Goal: Book appointment/travel/reservation

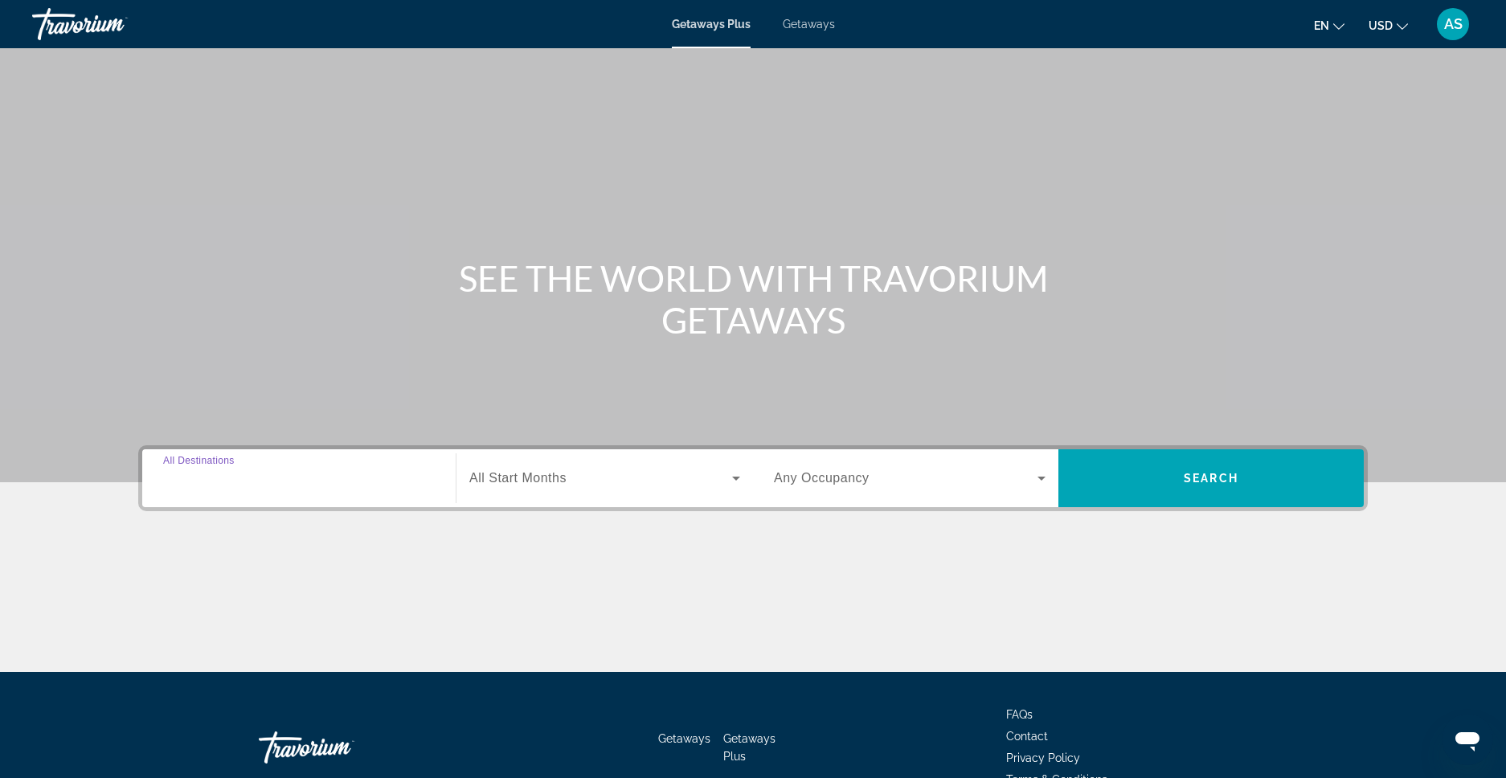
click at [279, 477] on input "Destination All Destinations" at bounding box center [299, 478] width 272 height 19
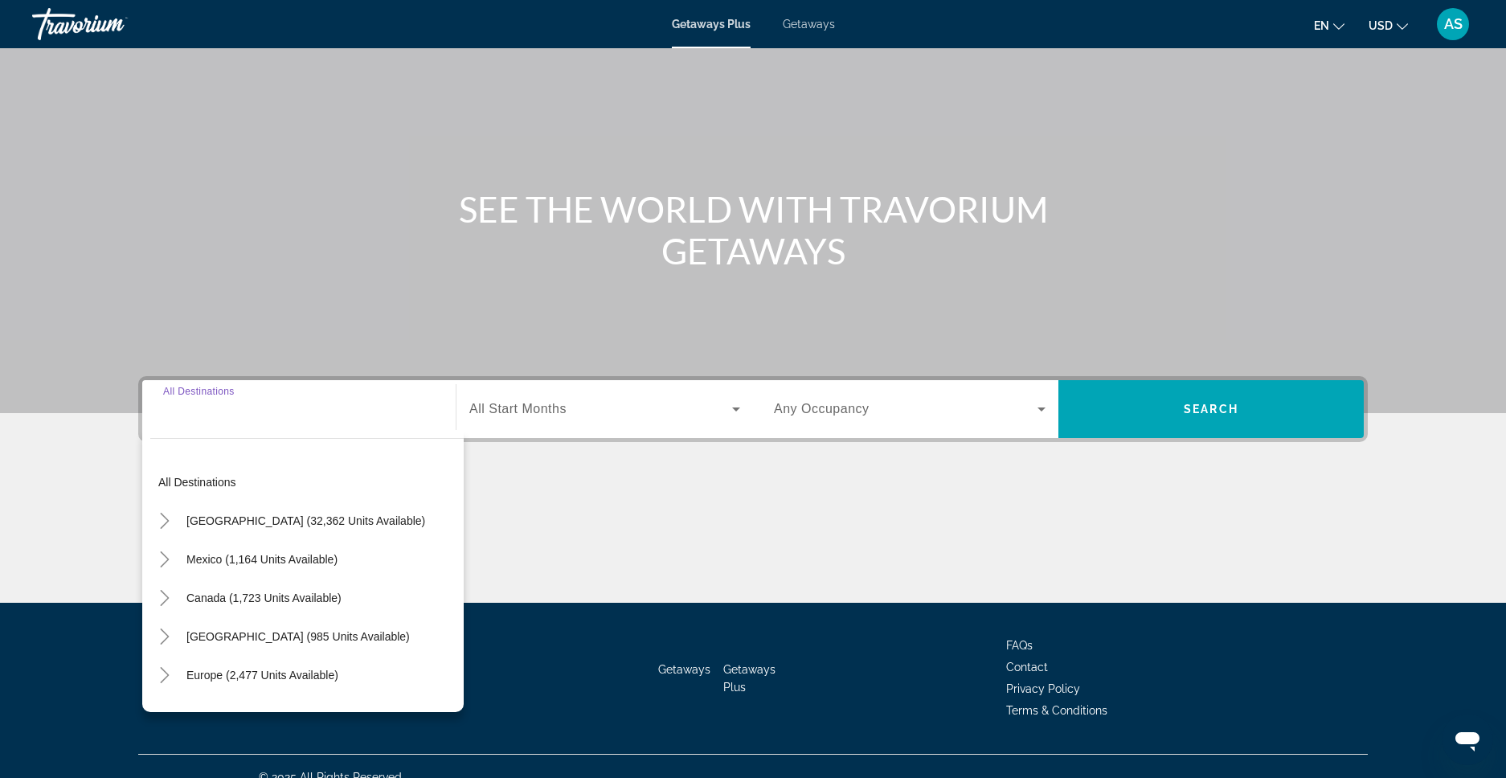
scroll to position [91, 0]
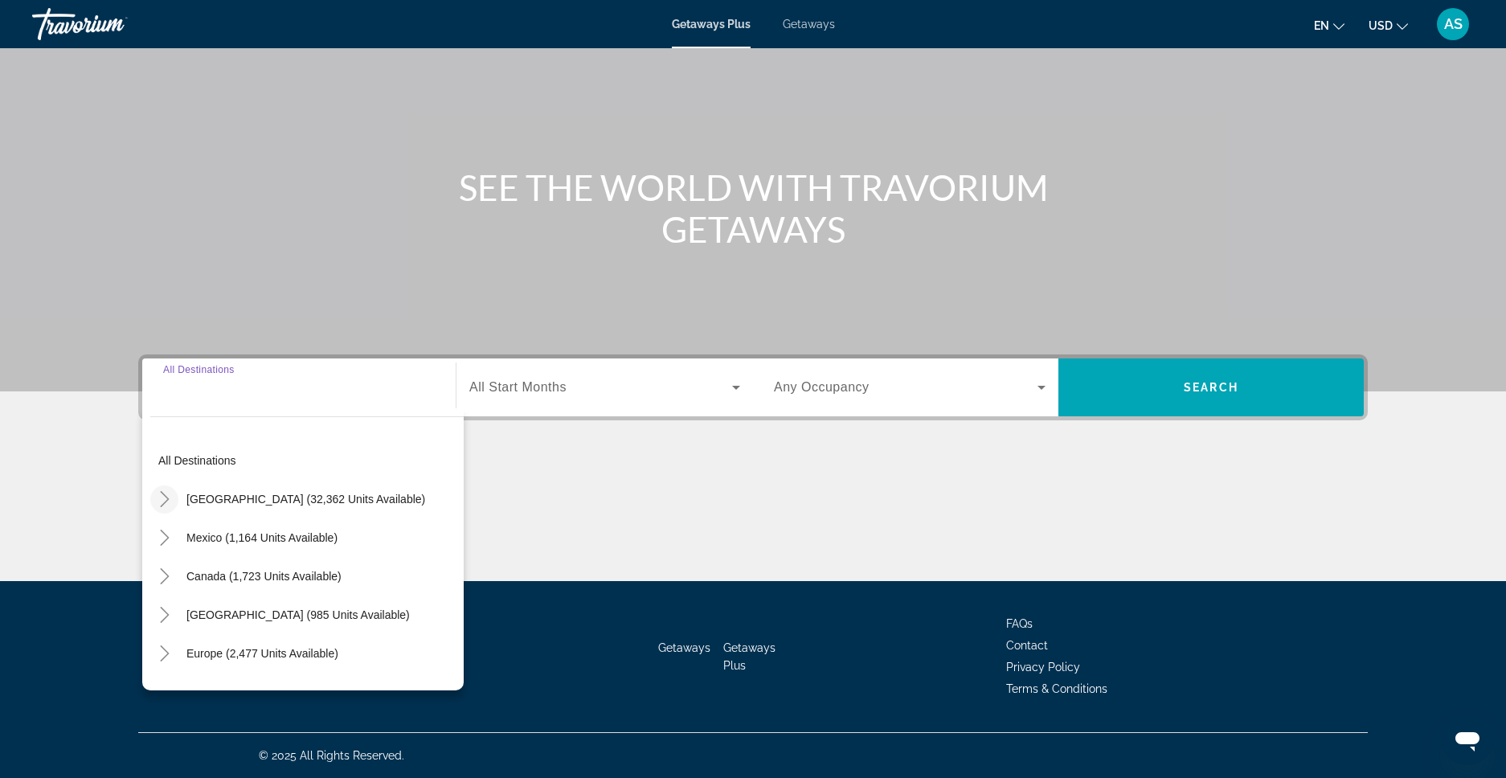
click at [167, 497] on icon "Toggle United States (32,362 units available)" at bounding box center [164, 499] width 9 height 16
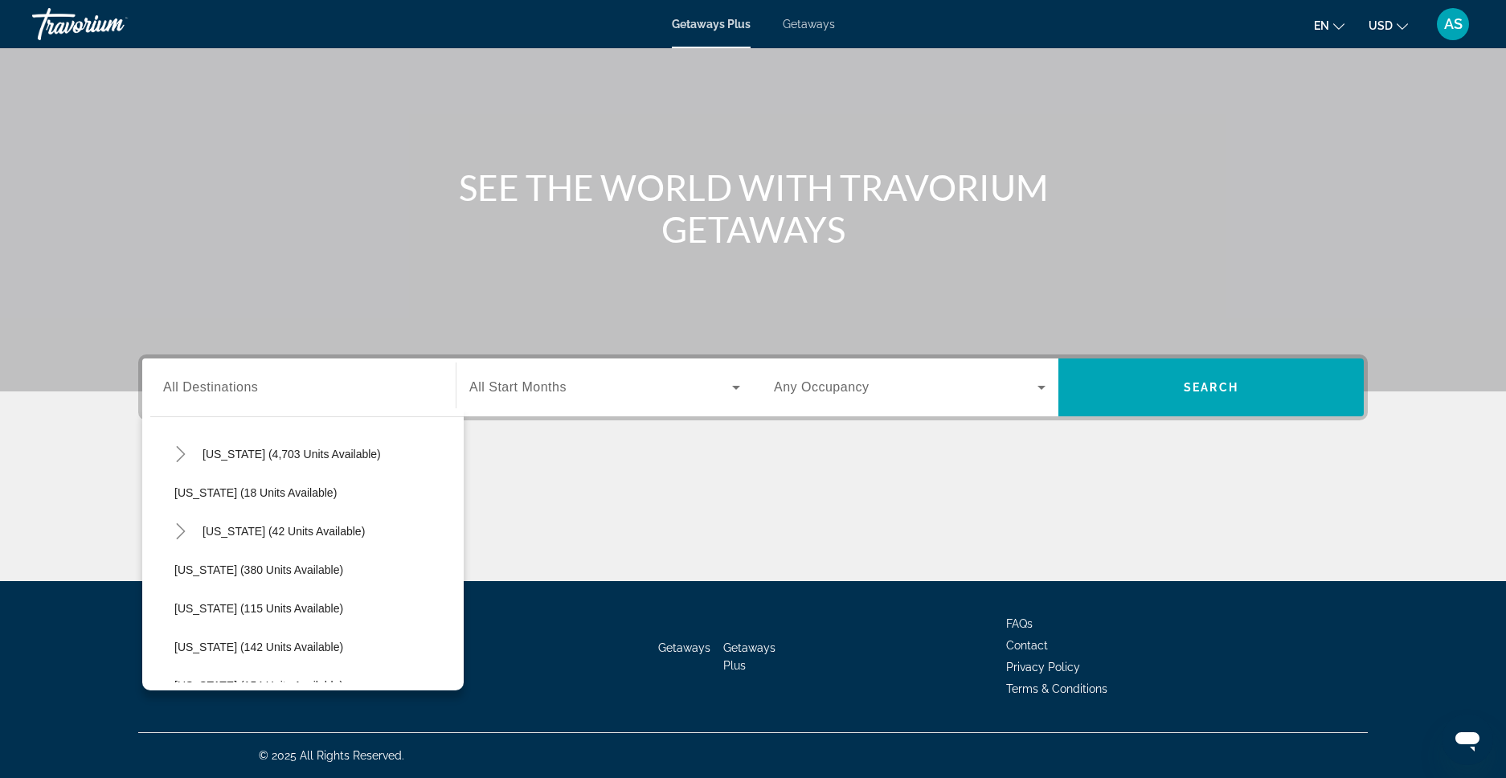
scroll to position [273, 0]
click at [322, 535] on span "[US_STATE] (42 units available)" at bounding box center [284, 534] width 162 height 13
type input "**********"
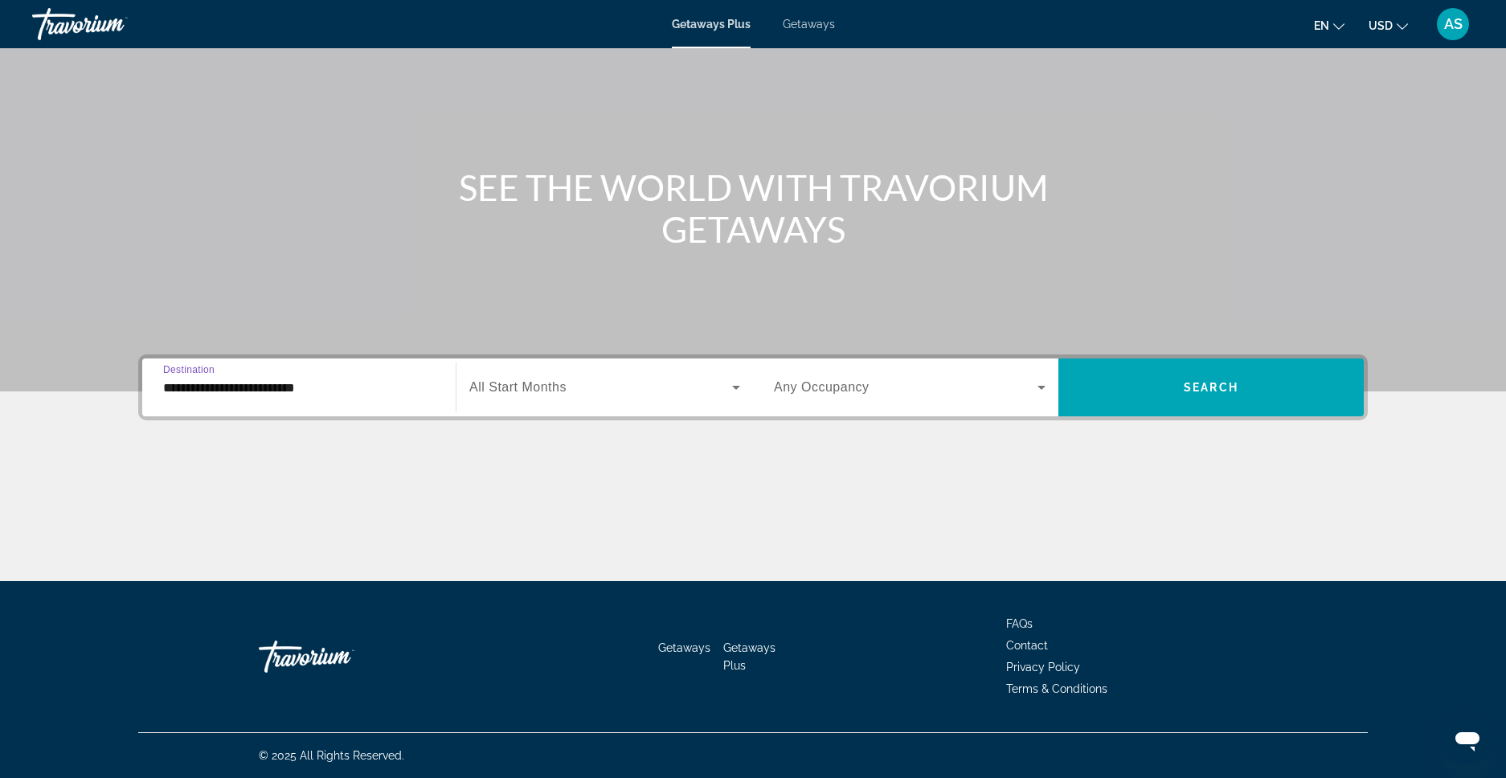
click at [736, 387] on icon "Search widget" at bounding box center [736, 388] width 8 height 4
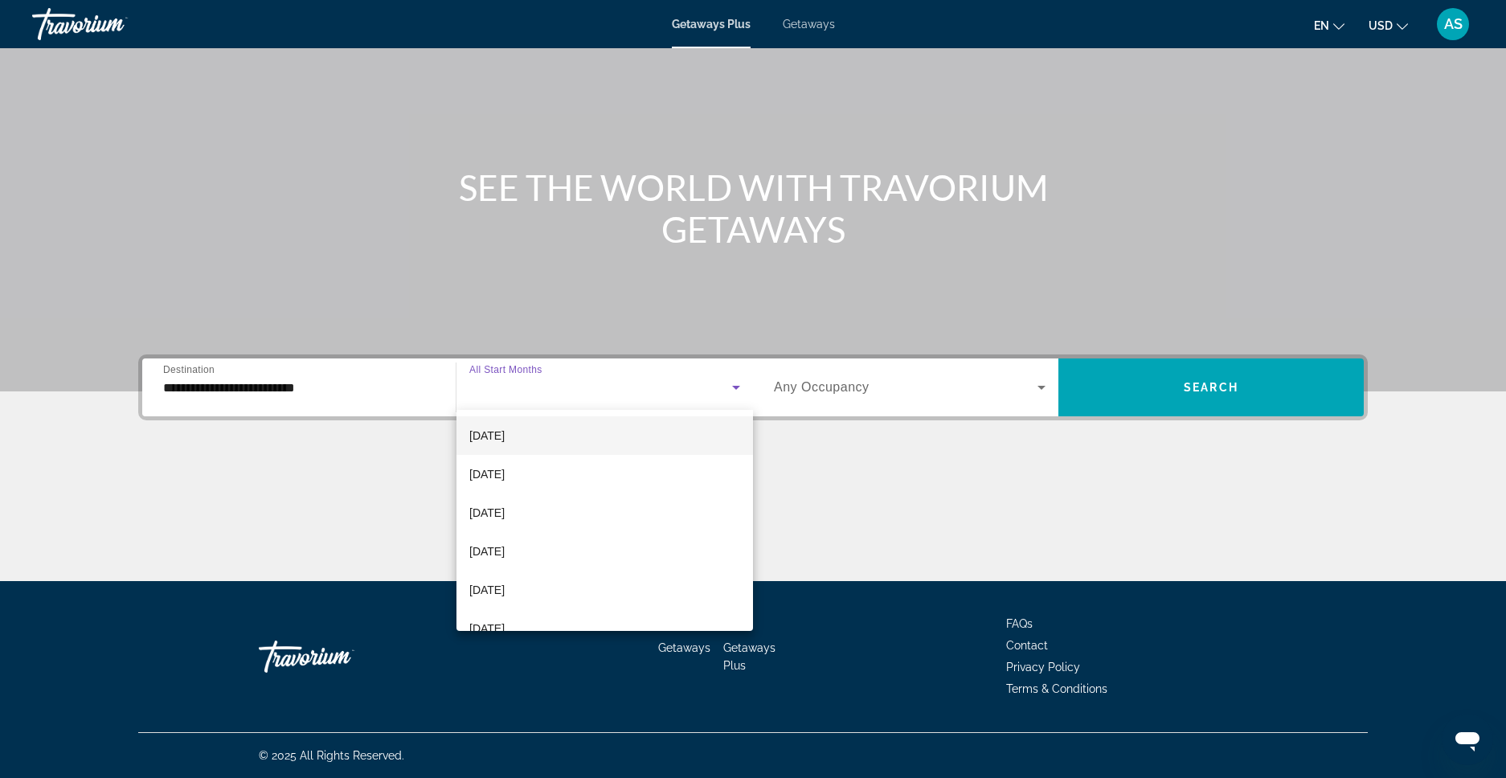
scroll to position [332, 0]
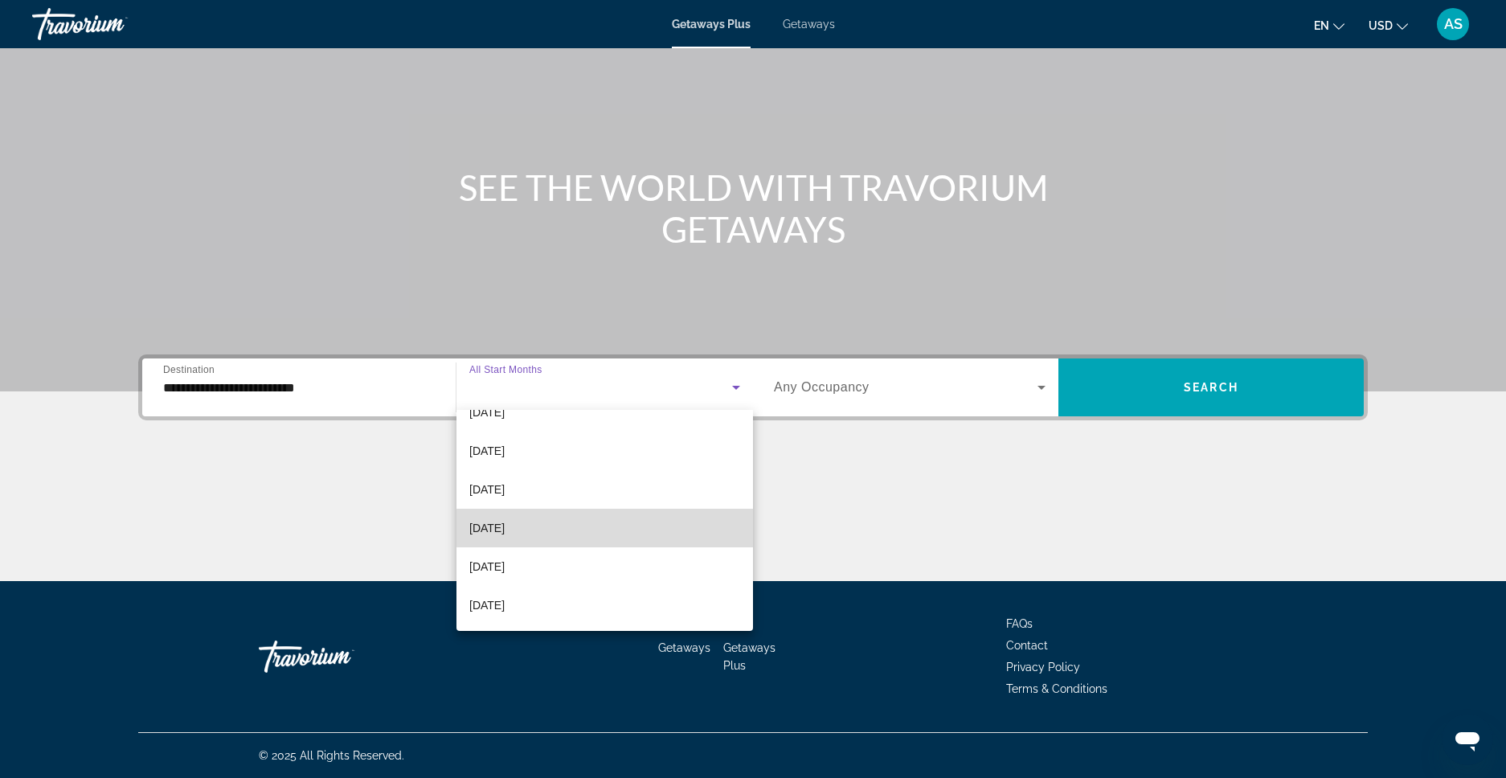
click at [652, 528] on mat-option "[DATE]" at bounding box center [604, 528] width 297 height 39
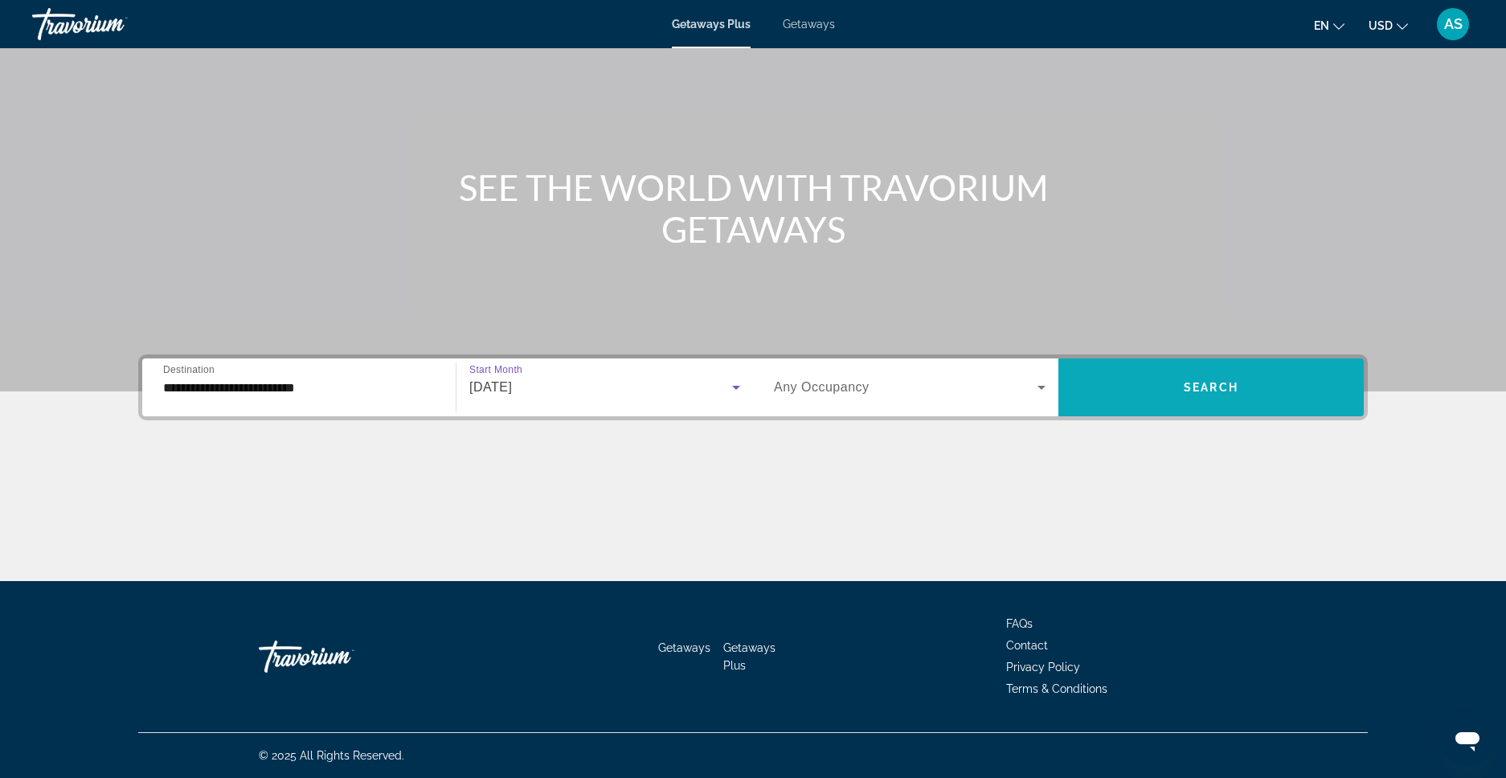
click at [1160, 384] on span "Search widget" at bounding box center [1210, 387] width 305 height 39
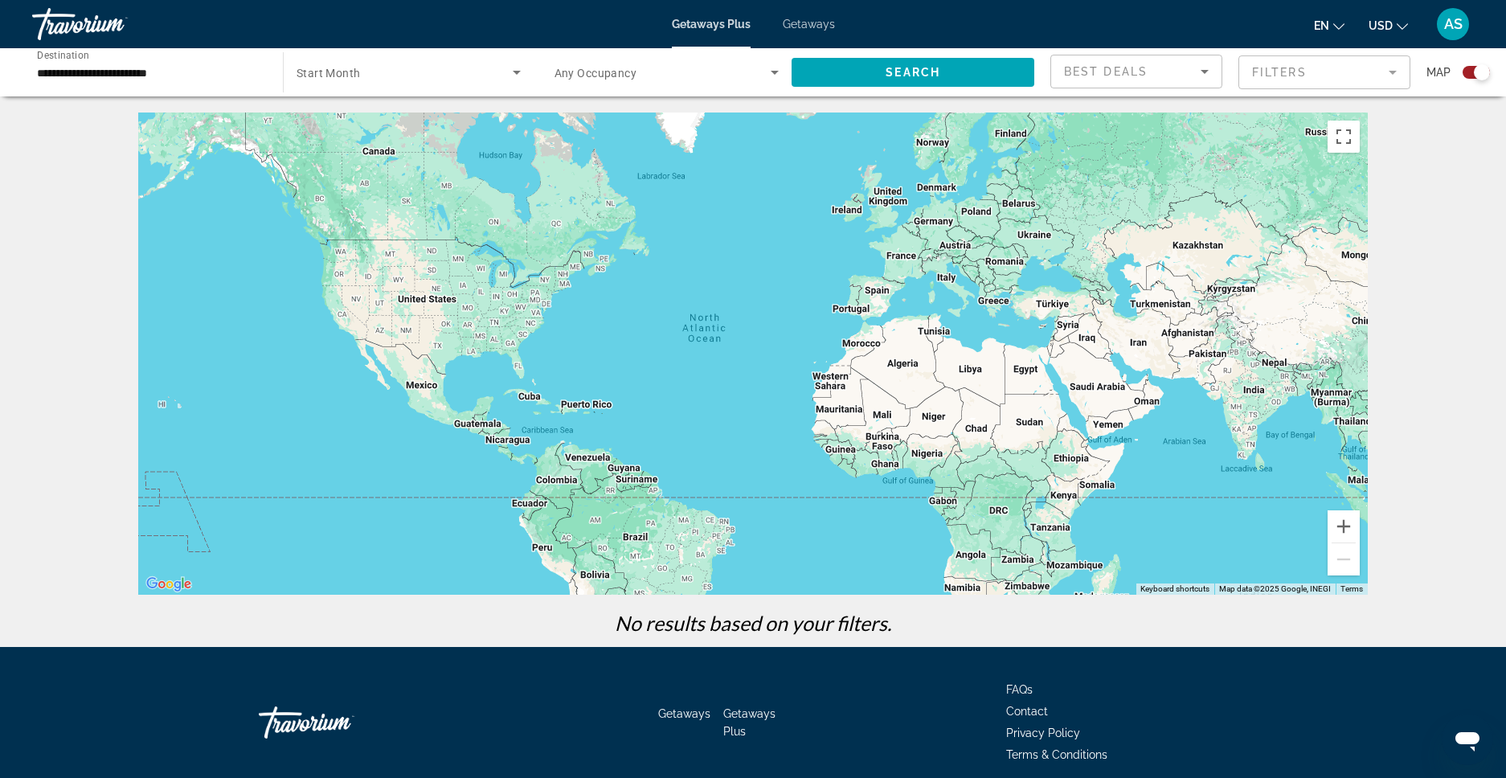
click at [448, 74] on span "Search widget" at bounding box center [405, 72] width 216 height 19
click at [416, 116] on mat-option "All Start Months" at bounding box center [409, 120] width 250 height 39
click at [871, 62] on span "Search widget" at bounding box center [913, 72] width 243 height 39
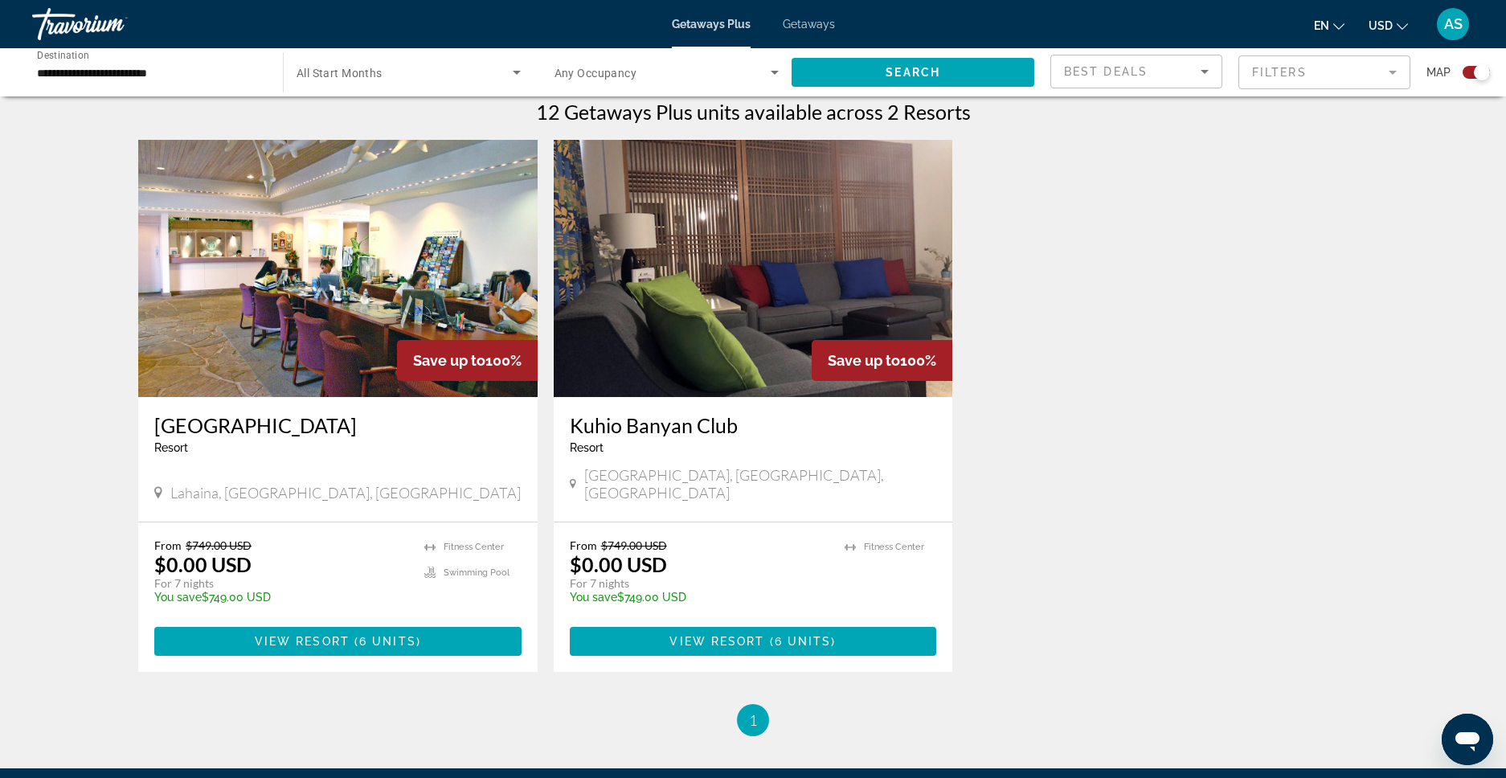
scroll to position [514, 0]
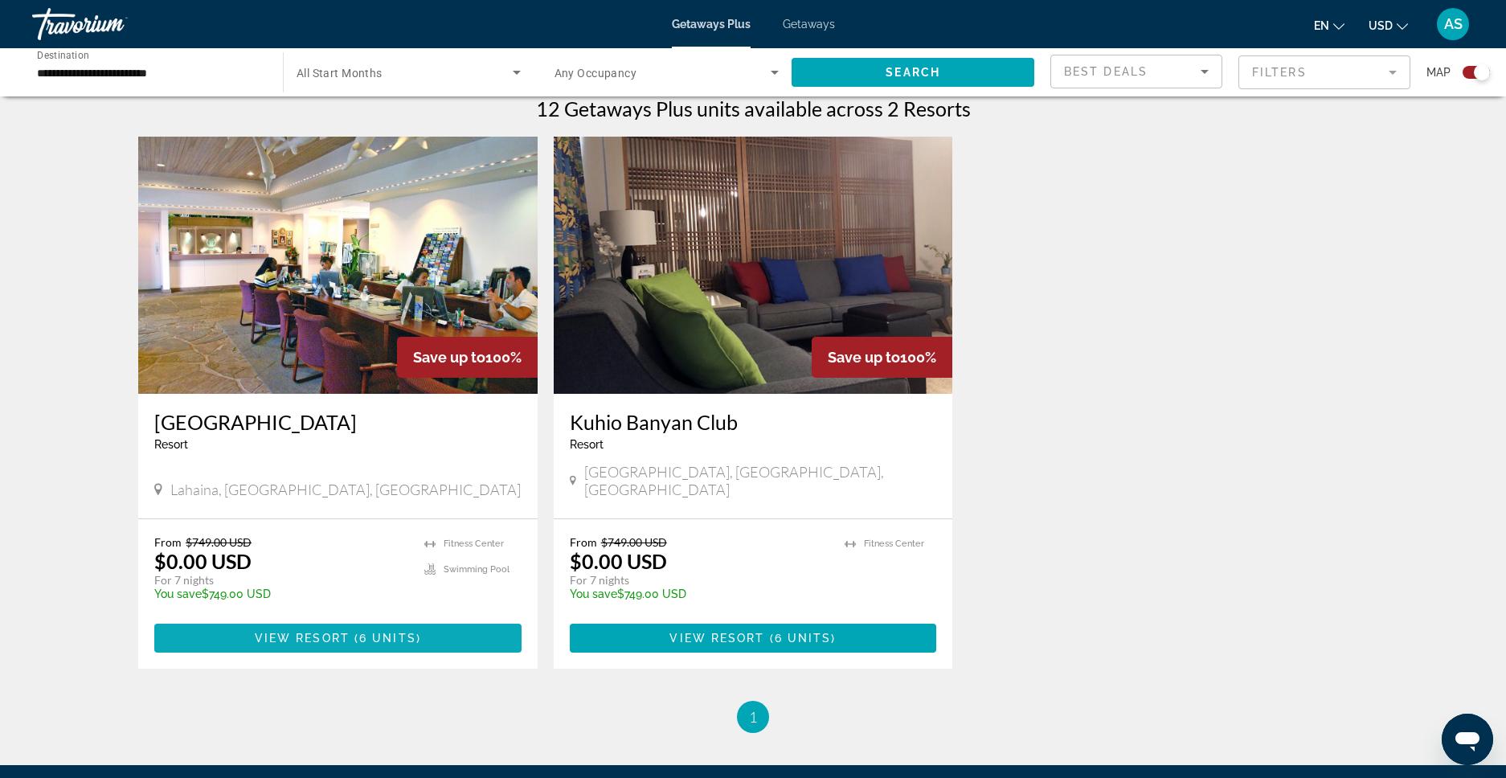
click at [319, 632] on span "View Resort" at bounding box center [302, 638] width 95 height 13
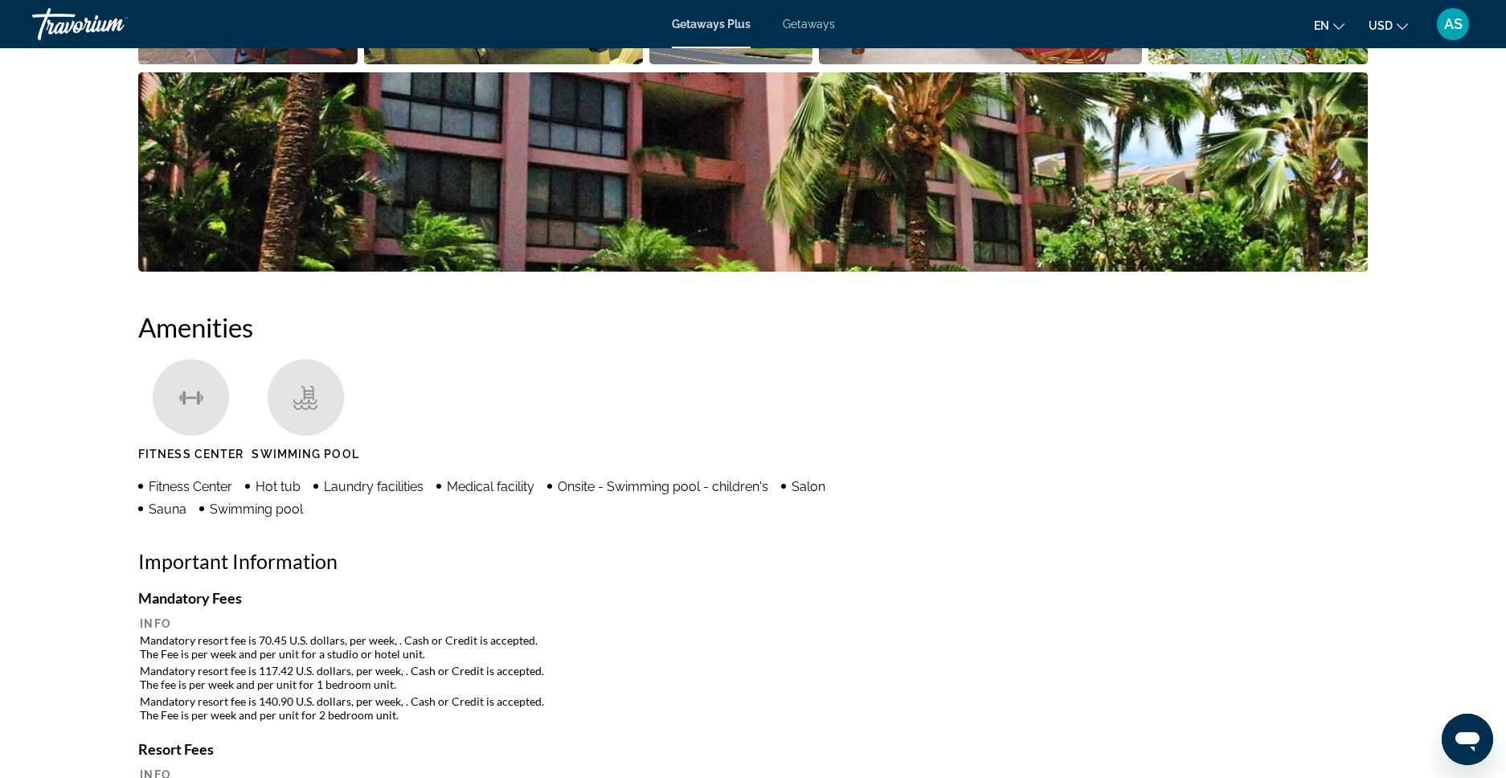
scroll to position [419, 0]
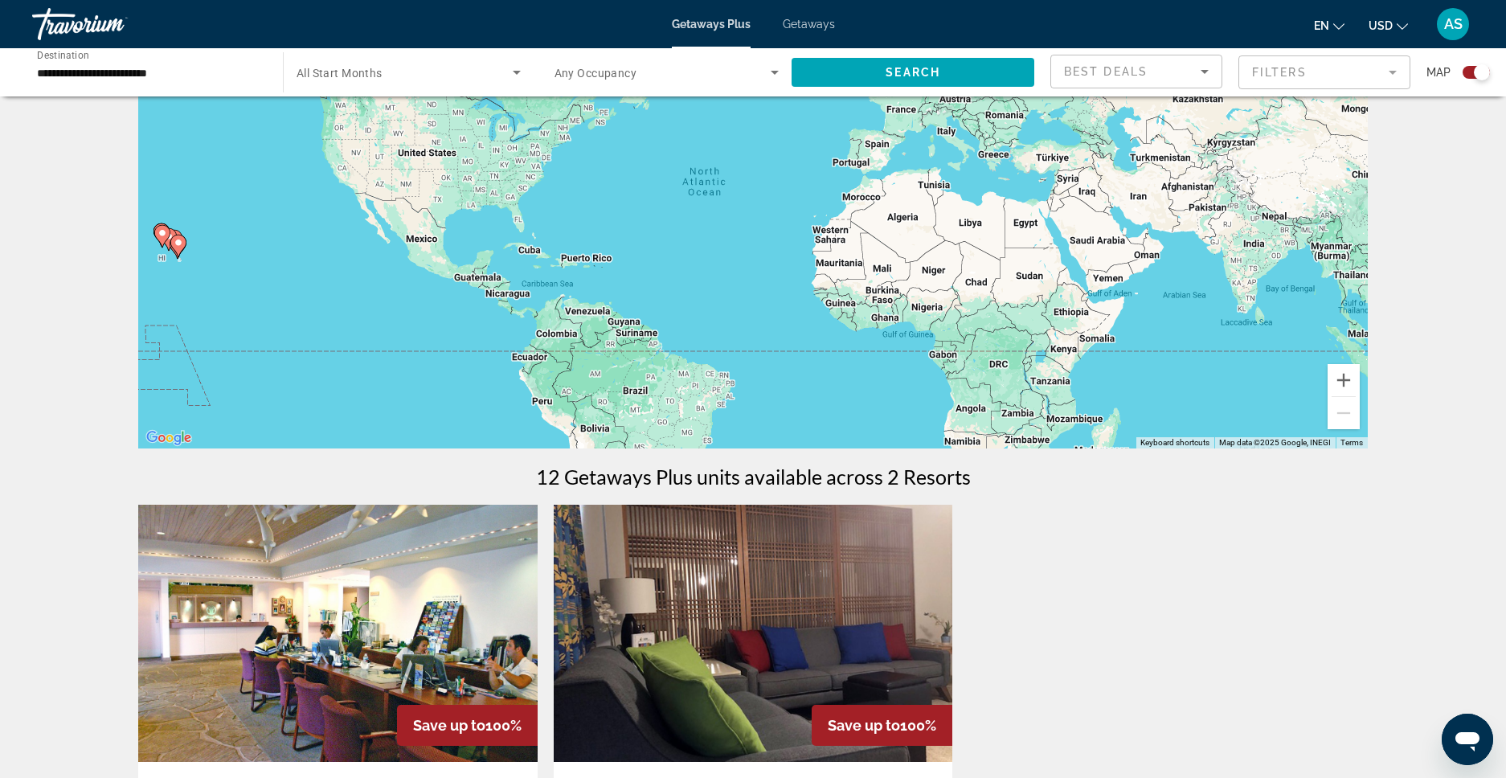
scroll to position [272, 0]
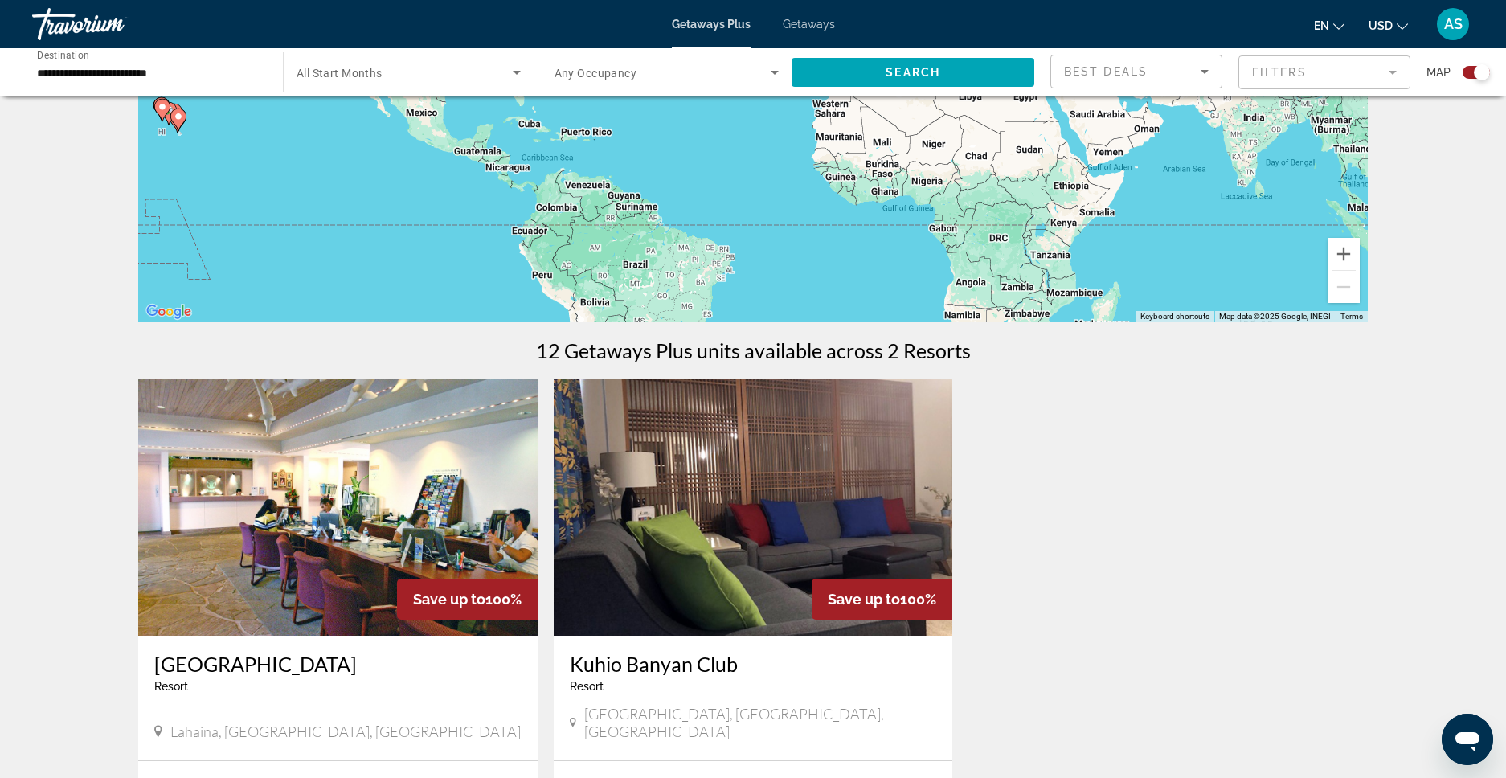
click at [696, 516] on img "Main content" at bounding box center [753, 507] width 399 height 257
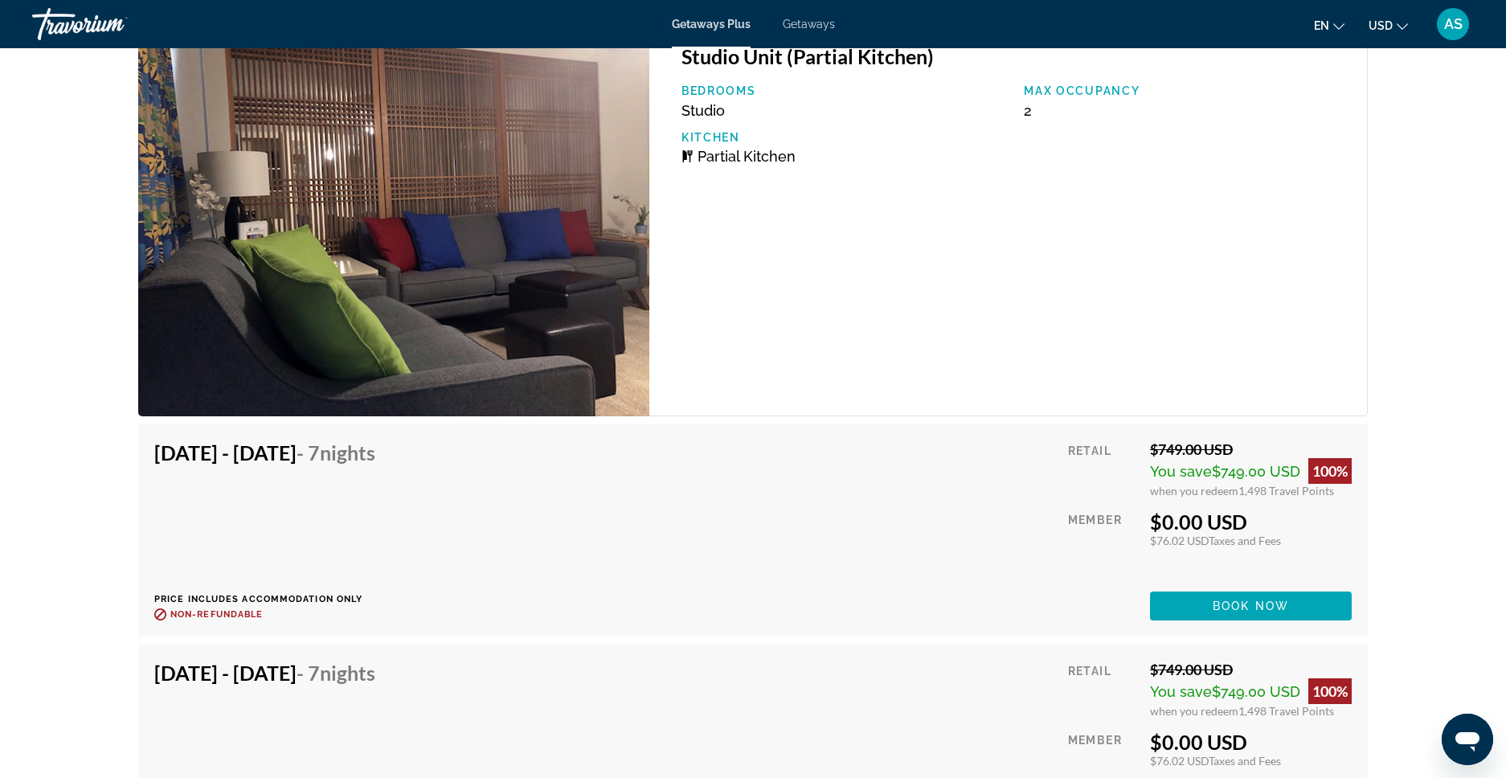
scroll to position [2421, 0]
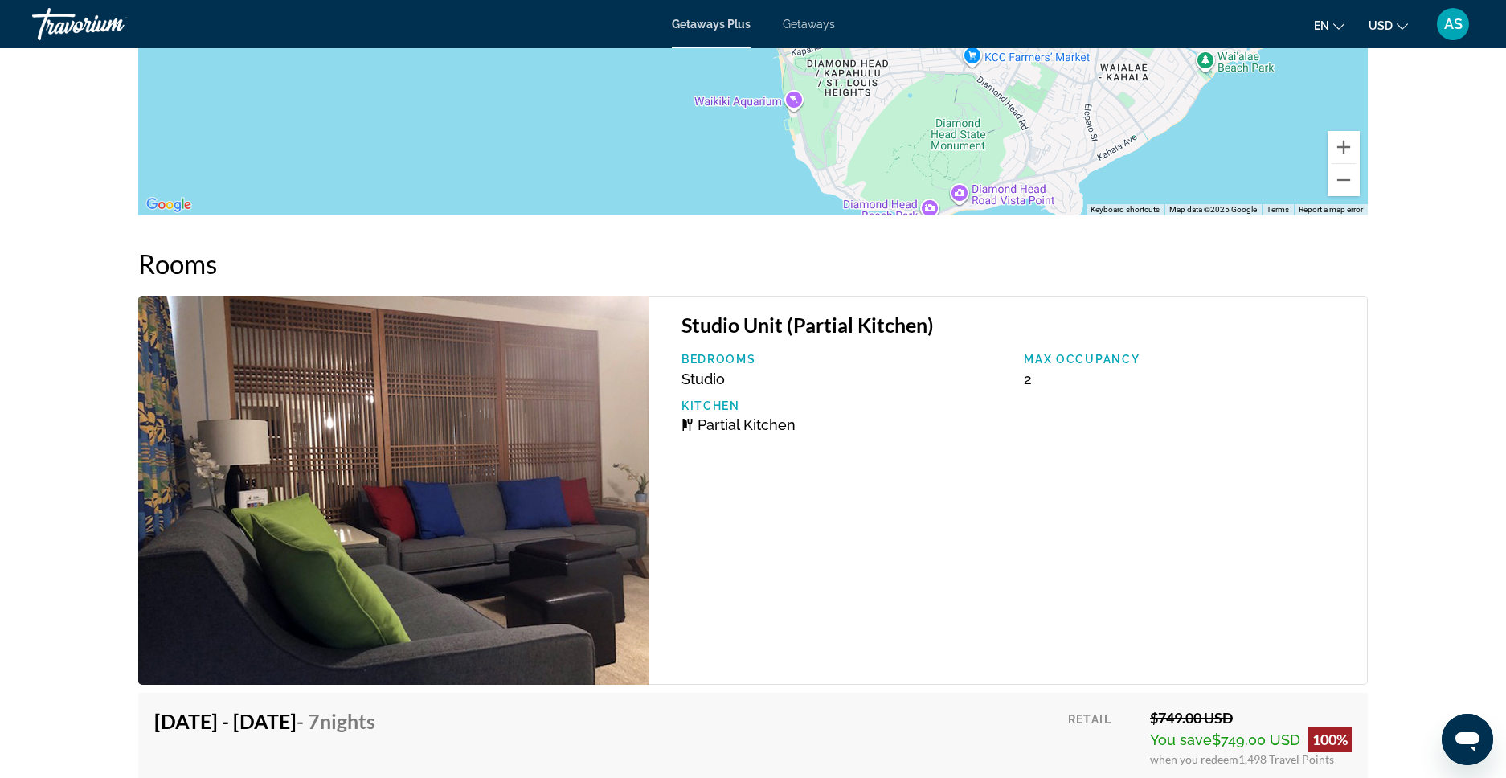
click at [806, 29] on span "Getaways" at bounding box center [809, 24] width 52 height 13
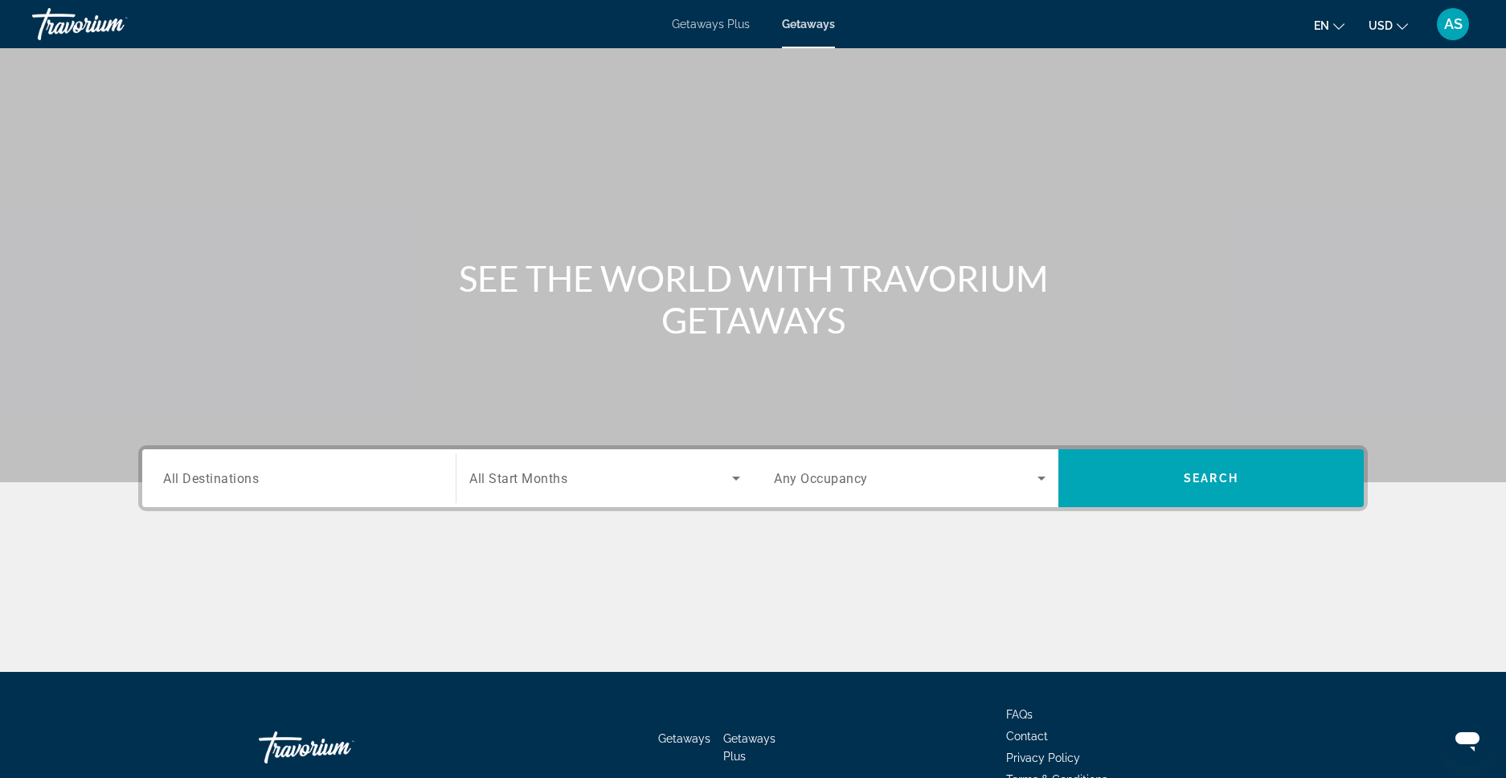
click at [385, 496] on div "Search widget" at bounding box center [299, 479] width 272 height 46
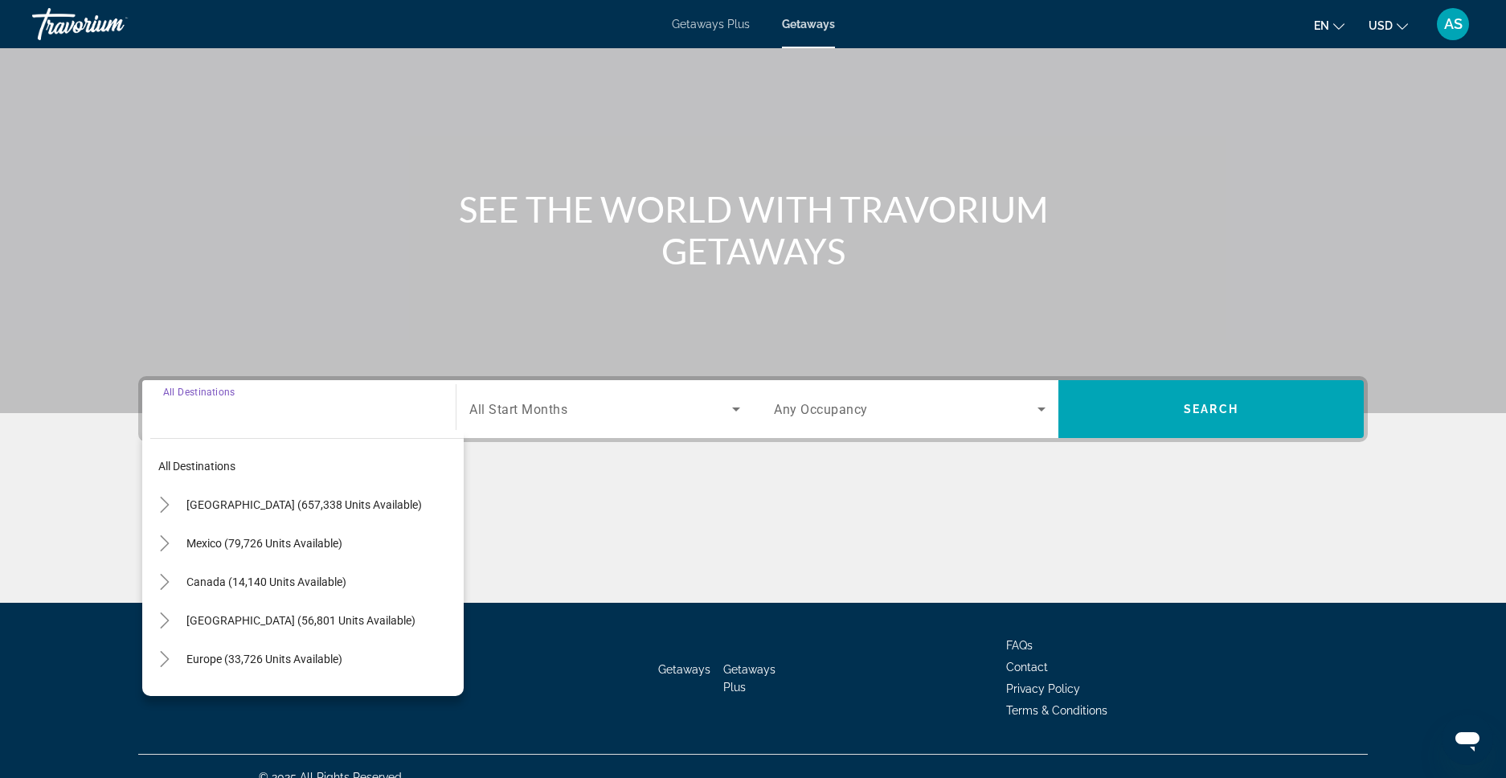
scroll to position [91, 0]
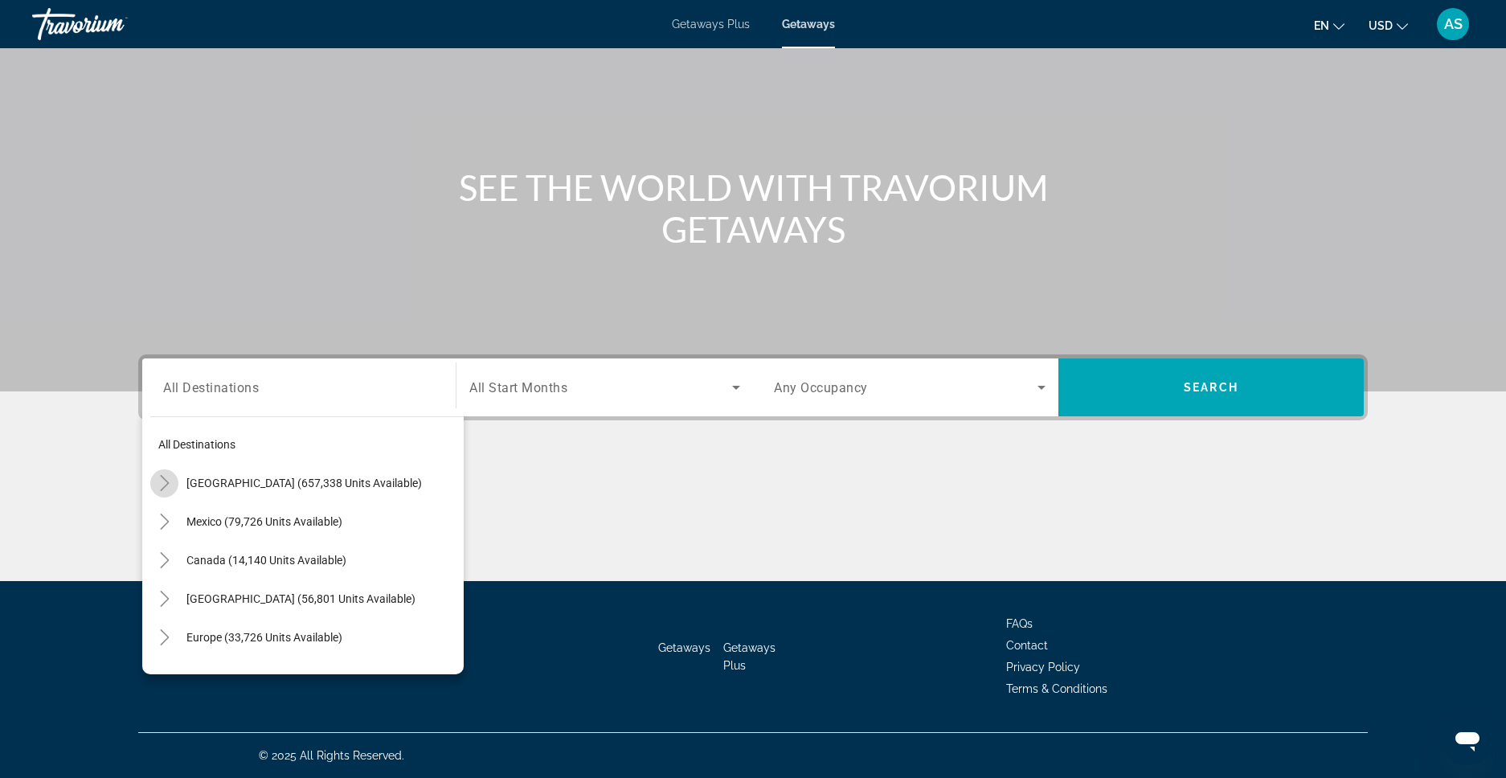
click at [166, 481] on icon "Toggle United States (657,338 units available)" at bounding box center [164, 483] width 9 height 16
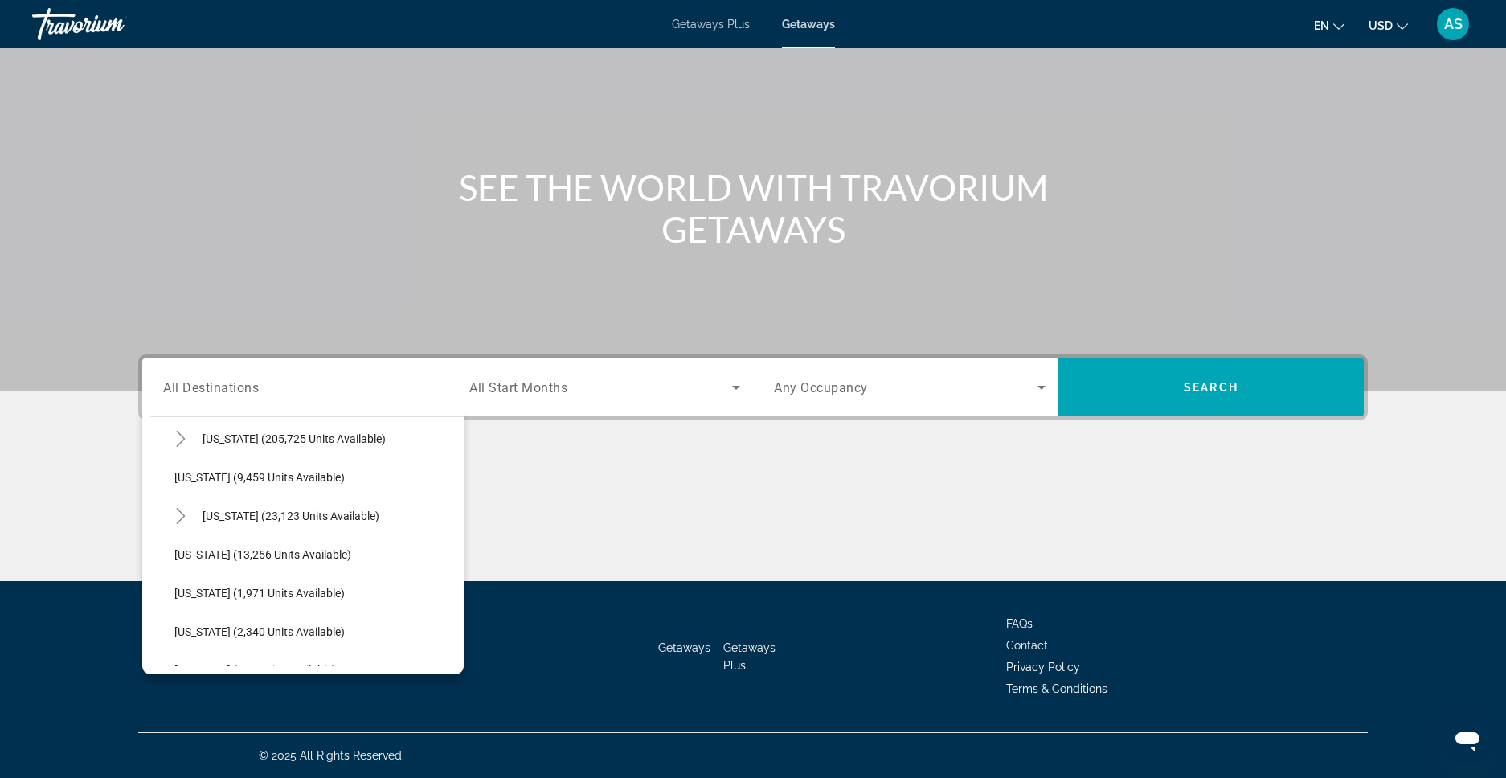
scroll to position [362, 0]
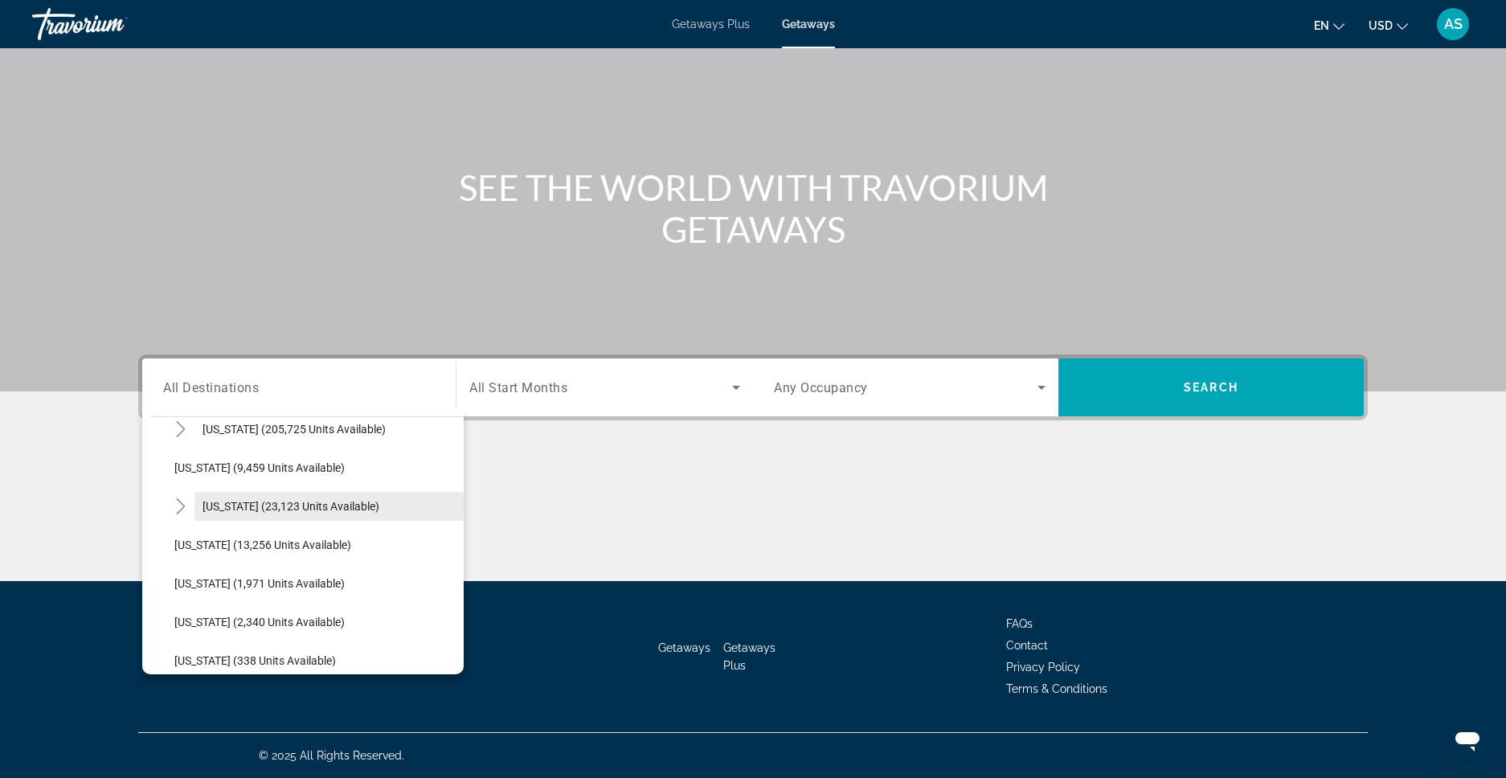
click at [287, 497] on span "Search widget" at bounding box center [328, 506] width 269 height 39
type input "**********"
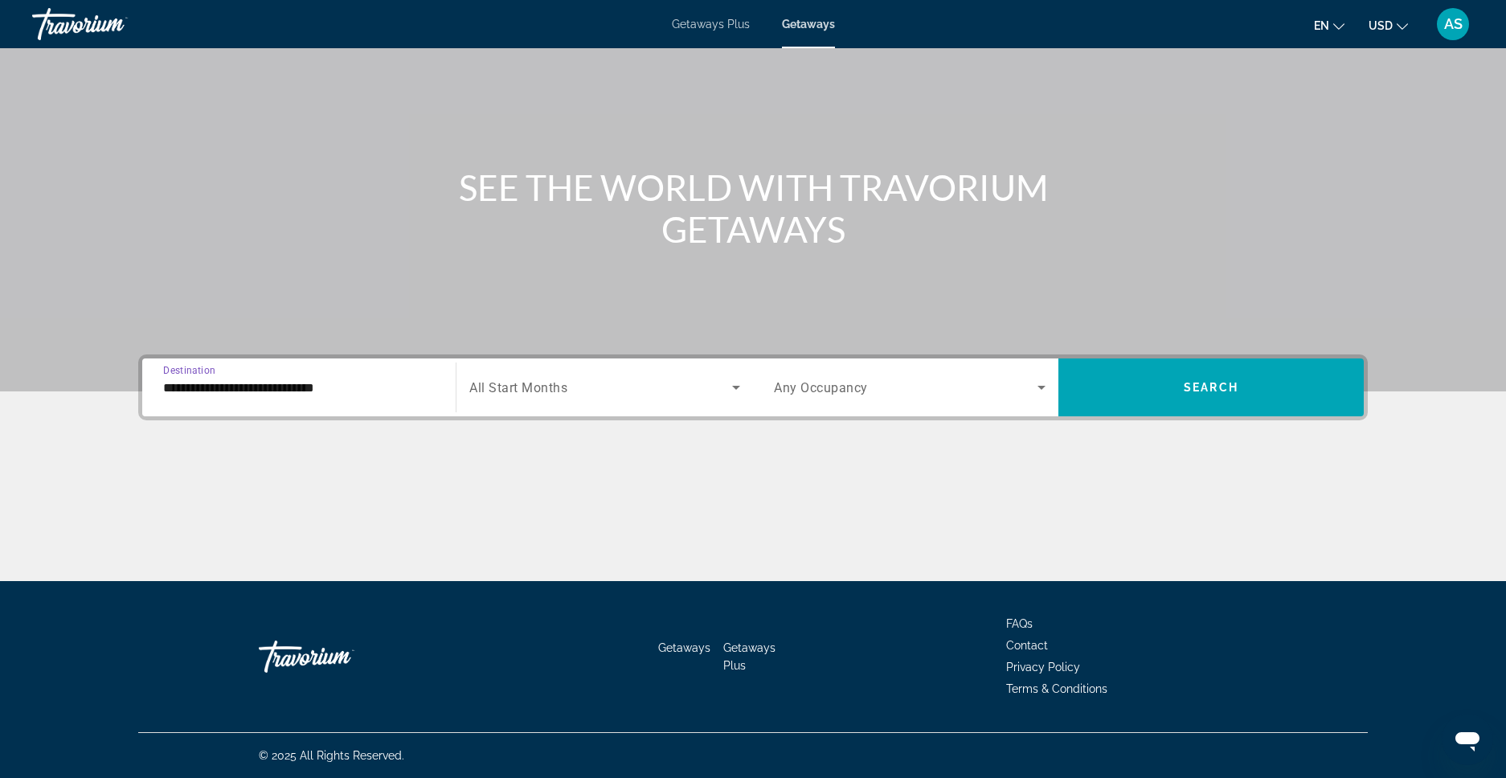
click at [1043, 388] on icon "Search widget" at bounding box center [1041, 387] width 19 height 19
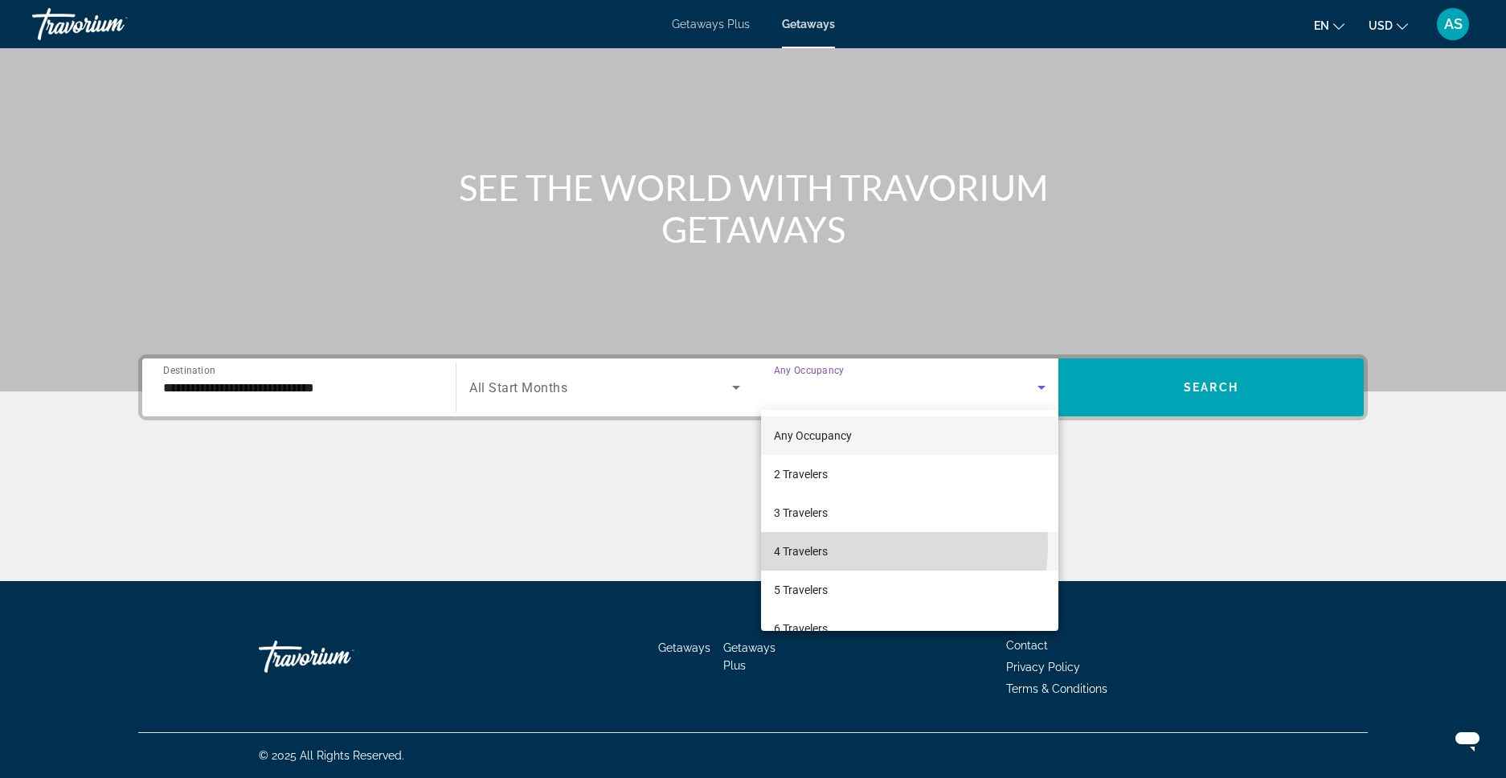
drag, startPoint x: 857, startPoint y: 545, endPoint x: 878, endPoint y: 540, distance: 21.4
click at [857, 545] on mat-option "4 Travelers" at bounding box center [909, 551] width 297 height 39
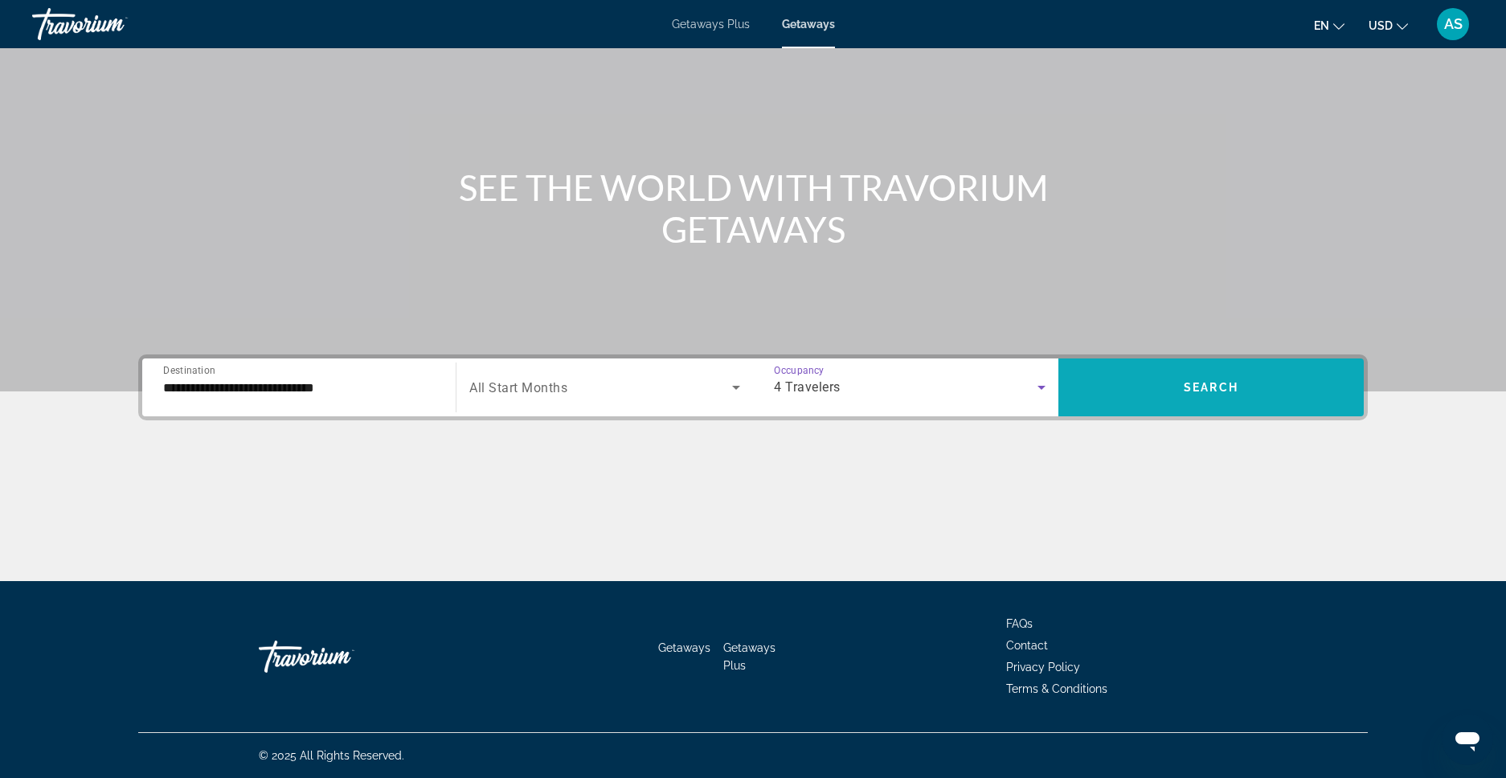
click at [1174, 402] on span "Search widget" at bounding box center [1210, 387] width 305 height 39
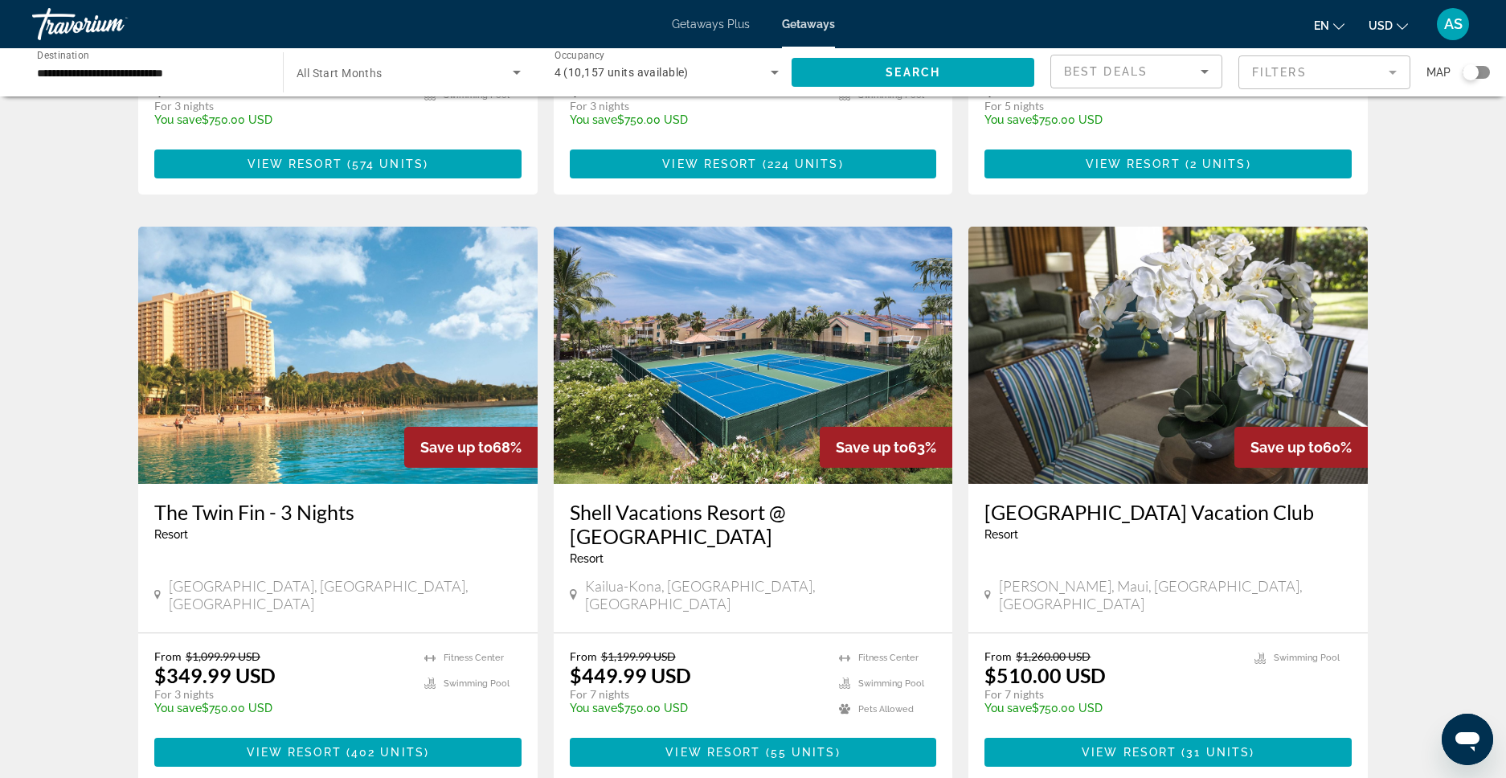
scroll to position [542, 0]
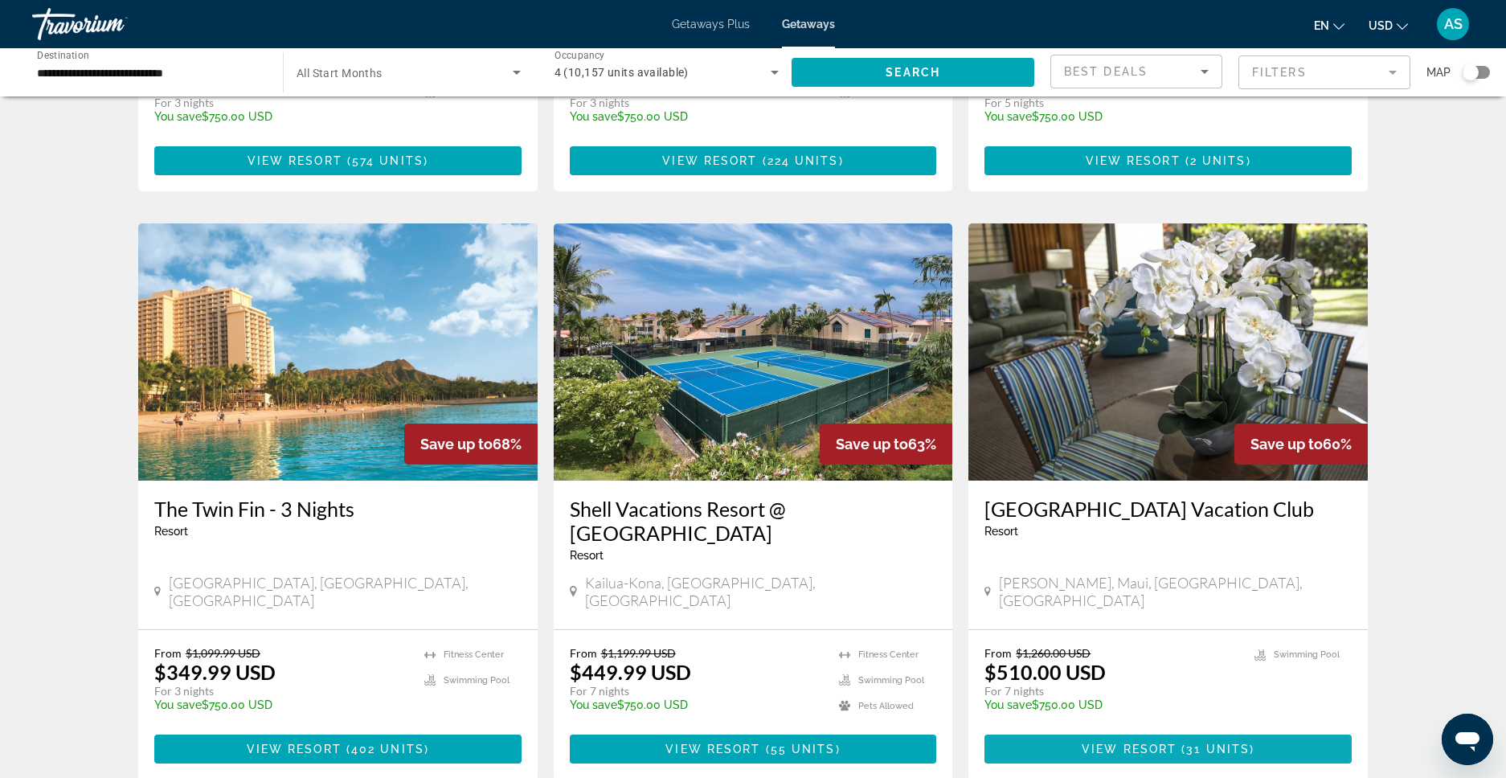
click at [1162, 743] on span "View Resort" at bounding box center [1129, 749] width 95 height 13
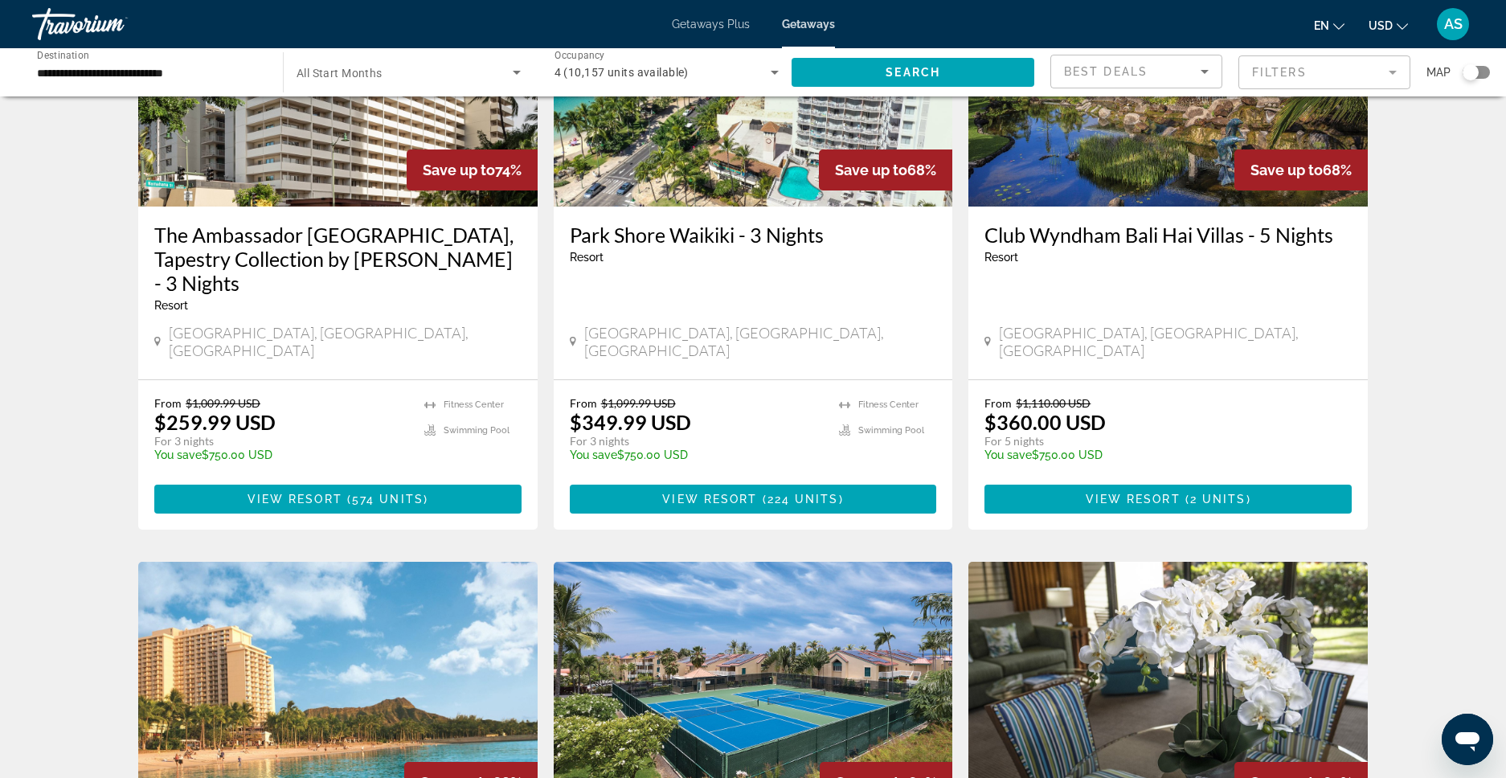
scroll to position [212, 0]
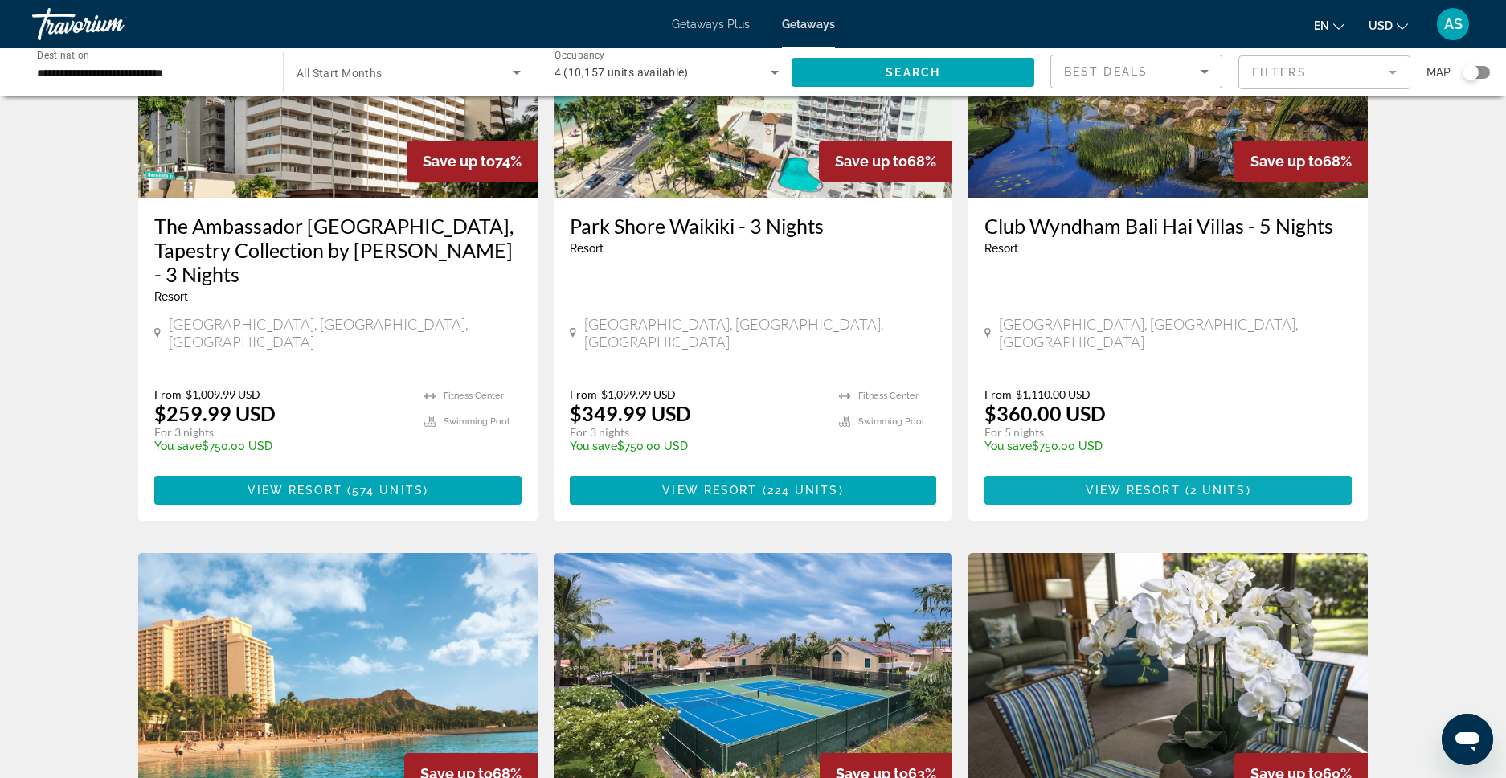
click at [1219, 484] on span "2 units" at bounding box center [1218, 490] width 56 height 13
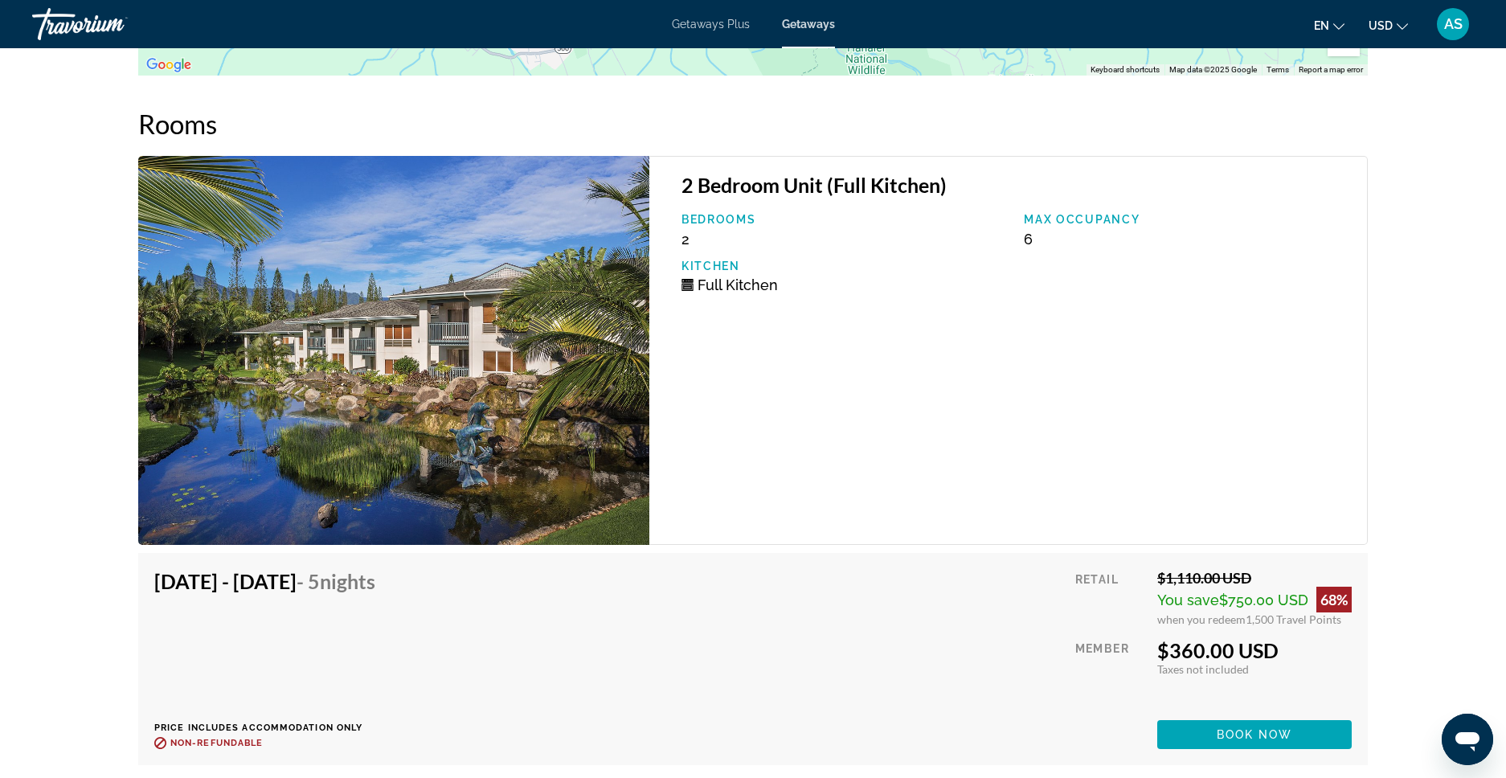
scroll to position [2663, 0]
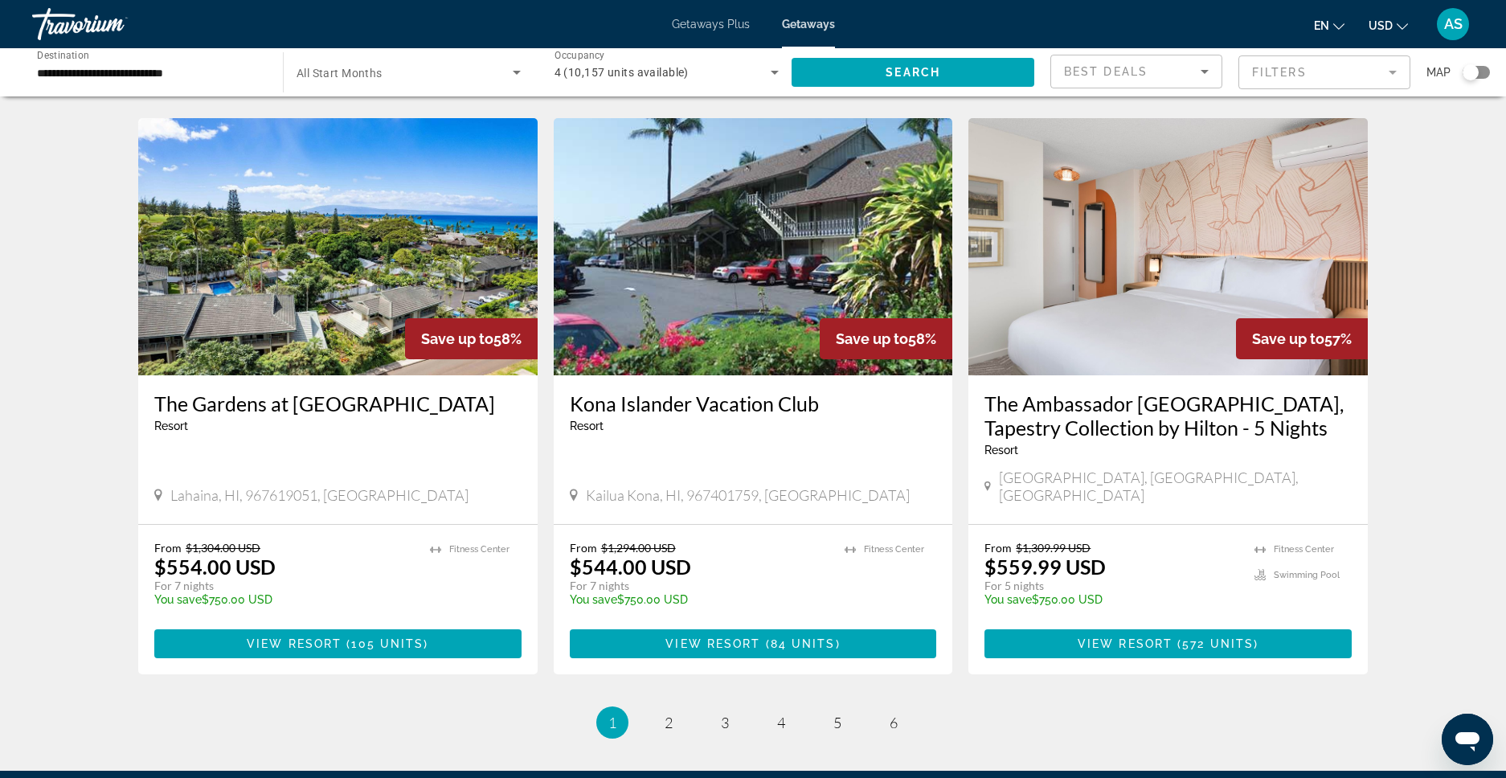
scroll to position [1844, 0]
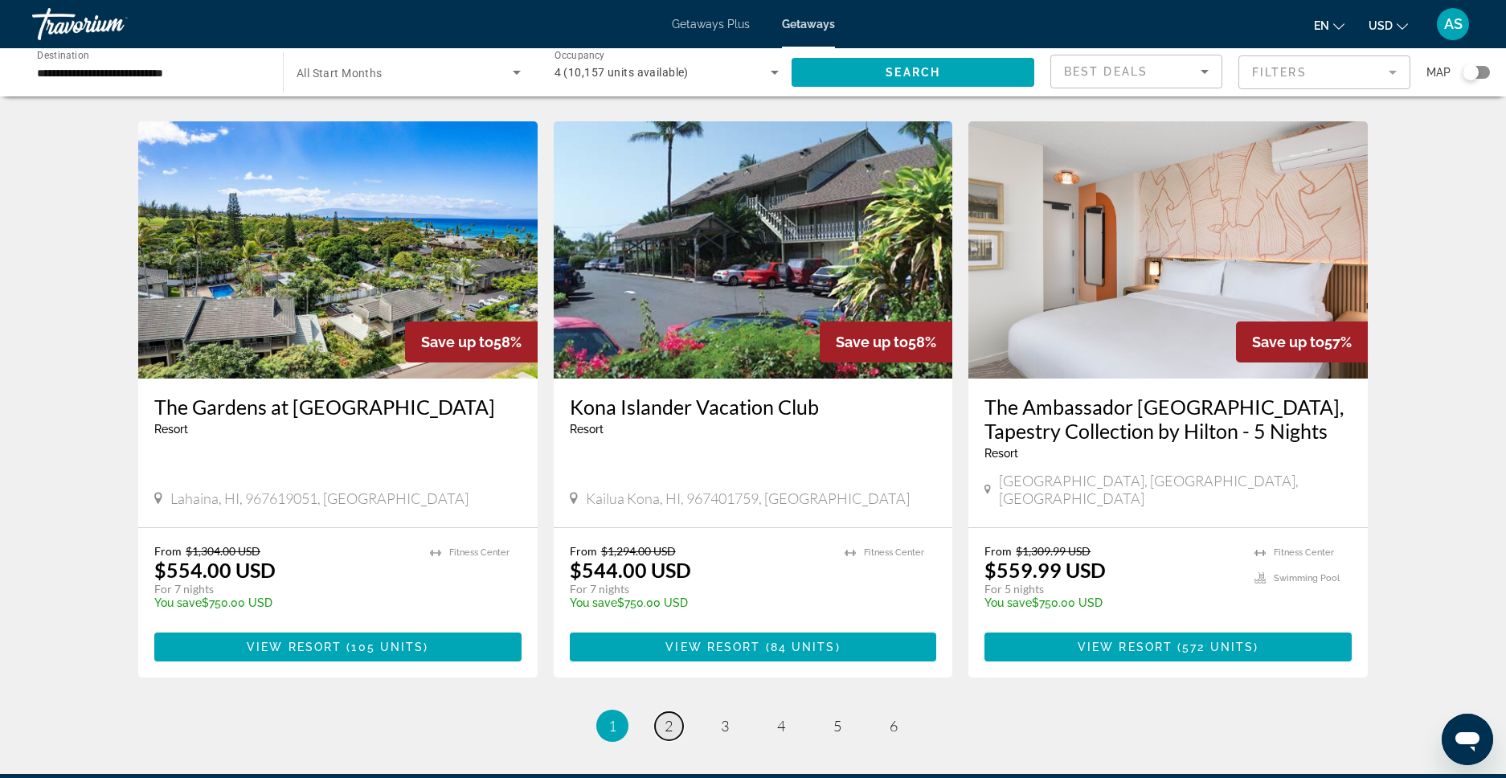
click at [675, 712] on link "page 2" at bounding box center [669, 726] width 28 height 28
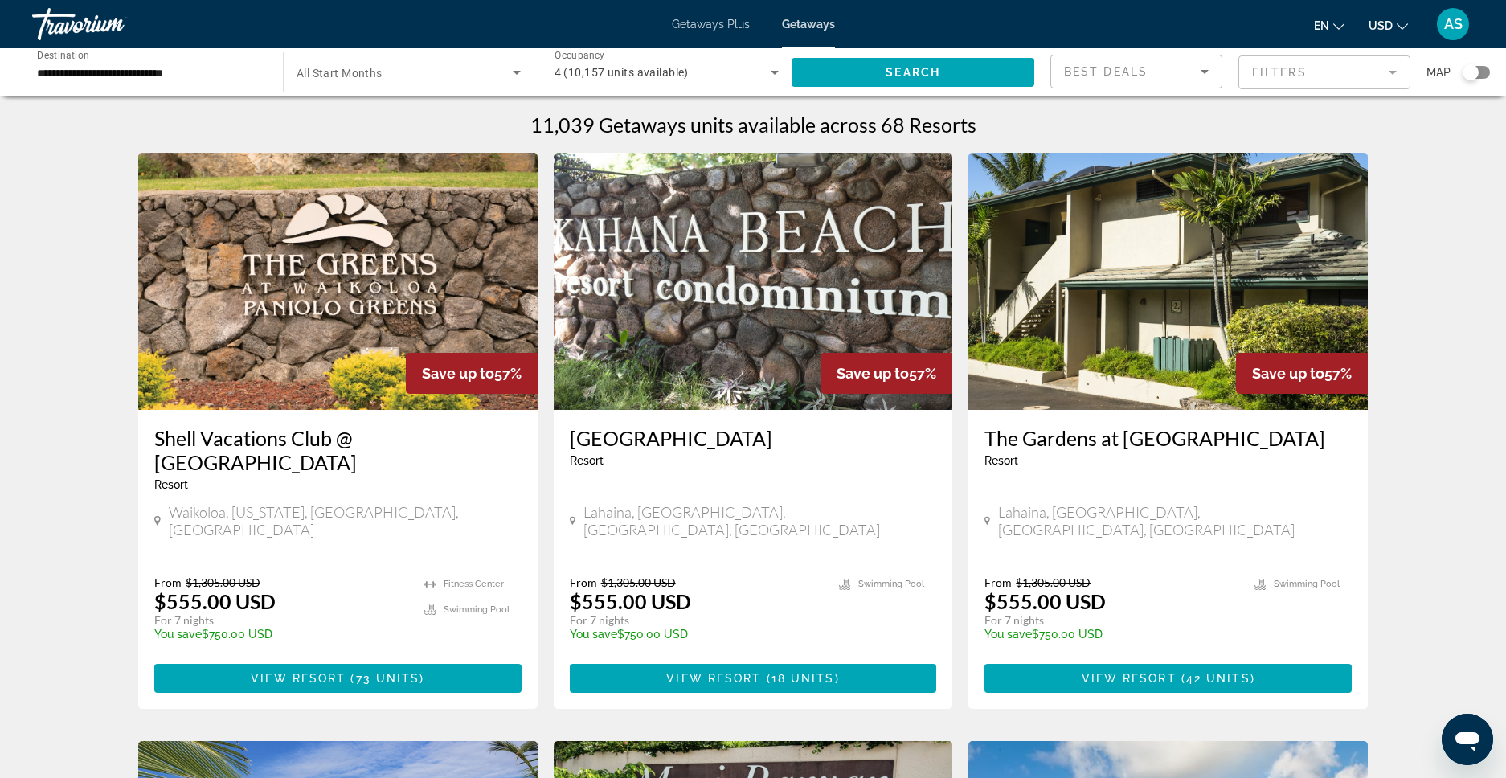
click at [515, 75] on icon "Search widget" at bounding box center [516, 72] width 19 height 19
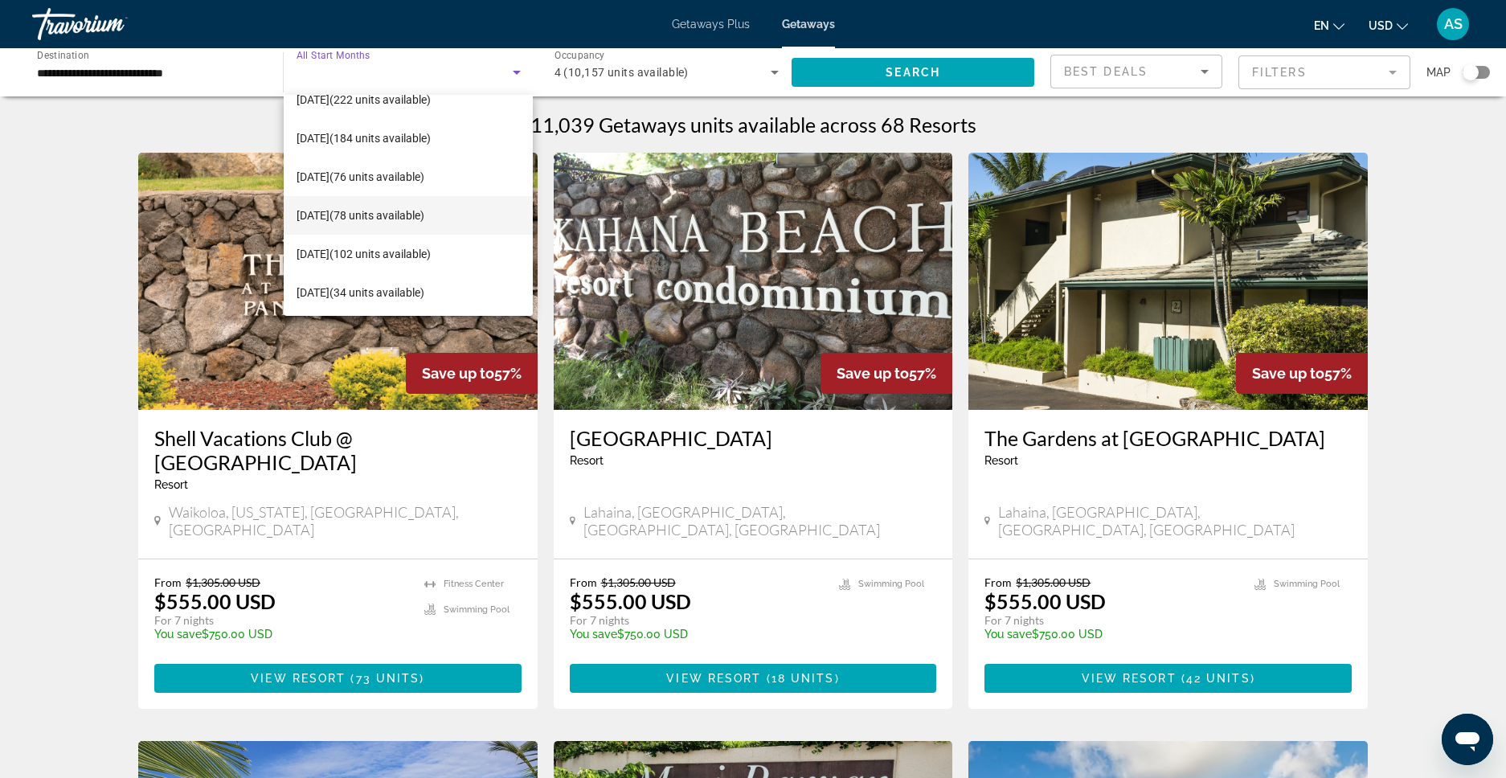
scroll to position [332, 0]
click at [477, 207] on mat-option "[DATE] (78 units available)" at bounding box center [409, 213] width 250 height 39
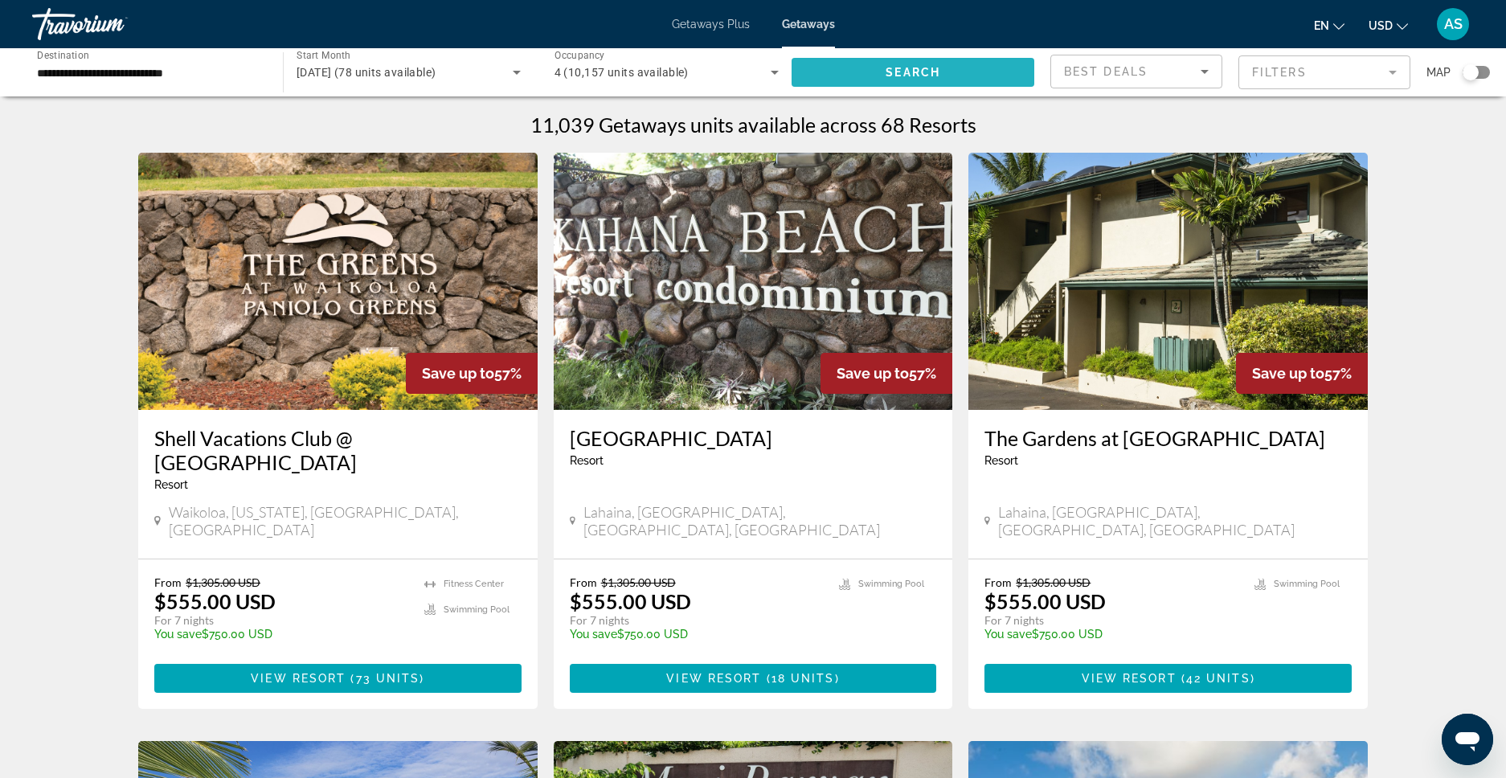
click at [843, 69] on span "Search widget" at bounding box center [913, 72] width 243 height 39
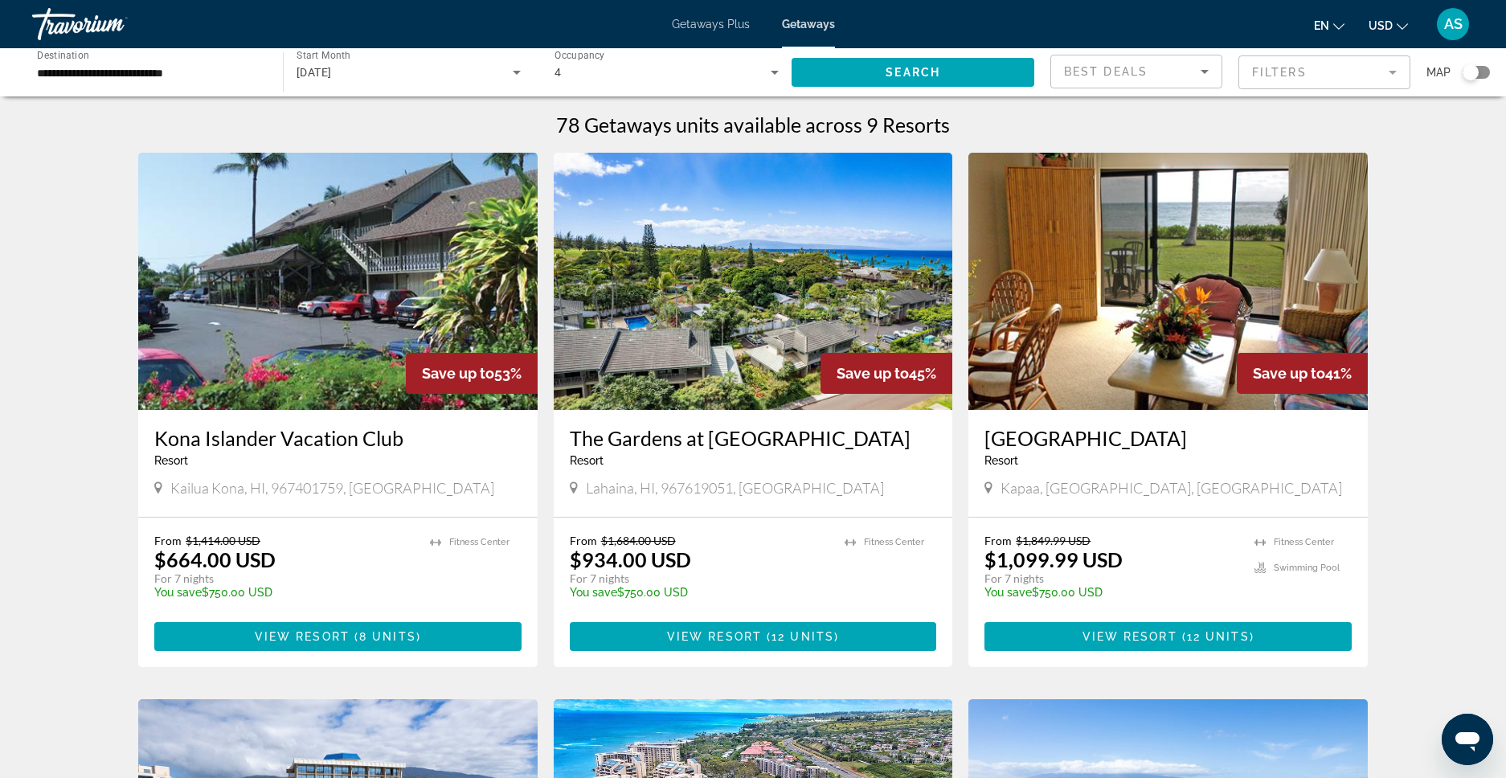
click at [742, 309] on img "Main content" at bounding box center [753, 281] width 399 height 257
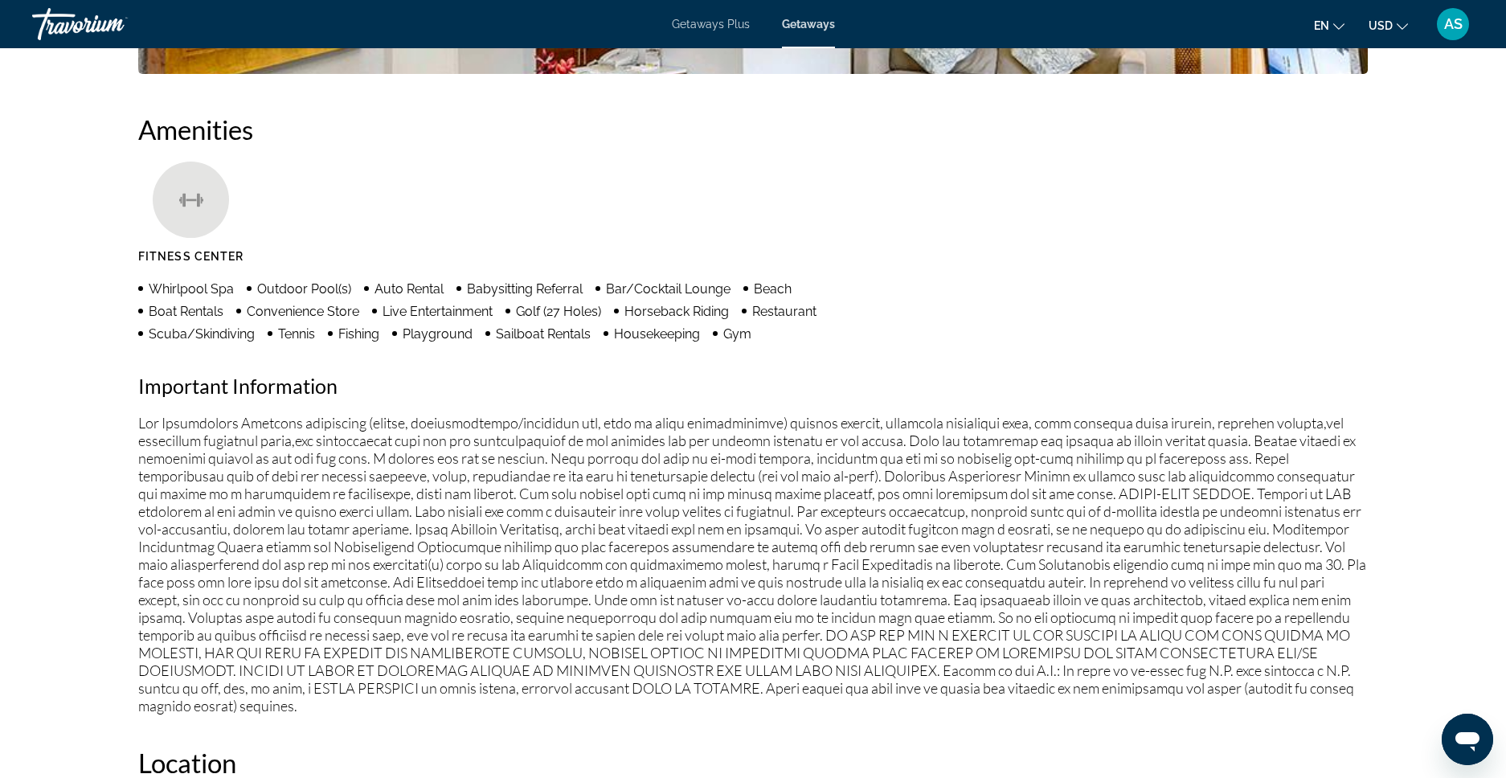
scroll to position [1076, 0]
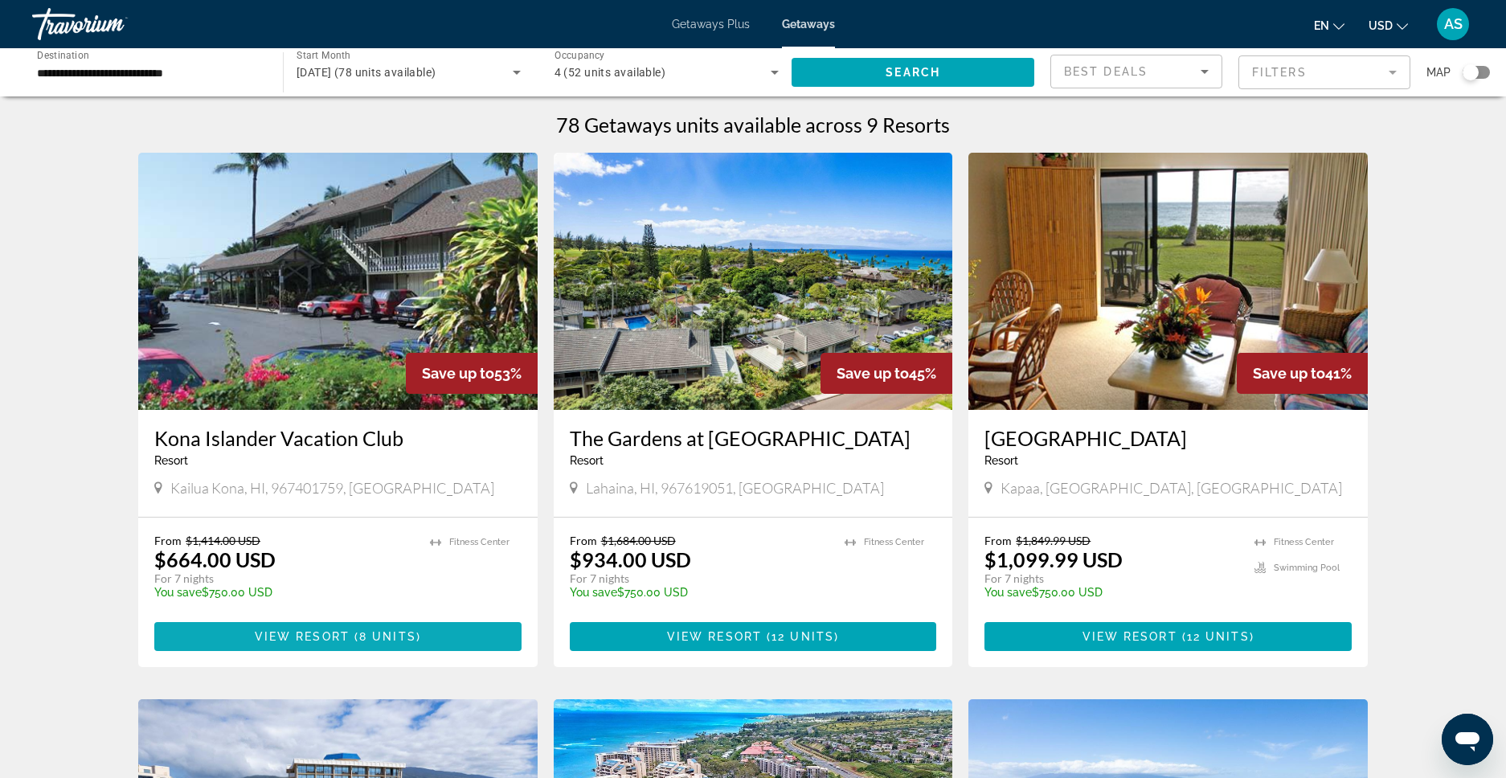
click at [274, 632] on span "View Resort" at bounding box center [302, 636] width 95 height 13
